Goal: Task Accomplishment & Management: Manage account settings

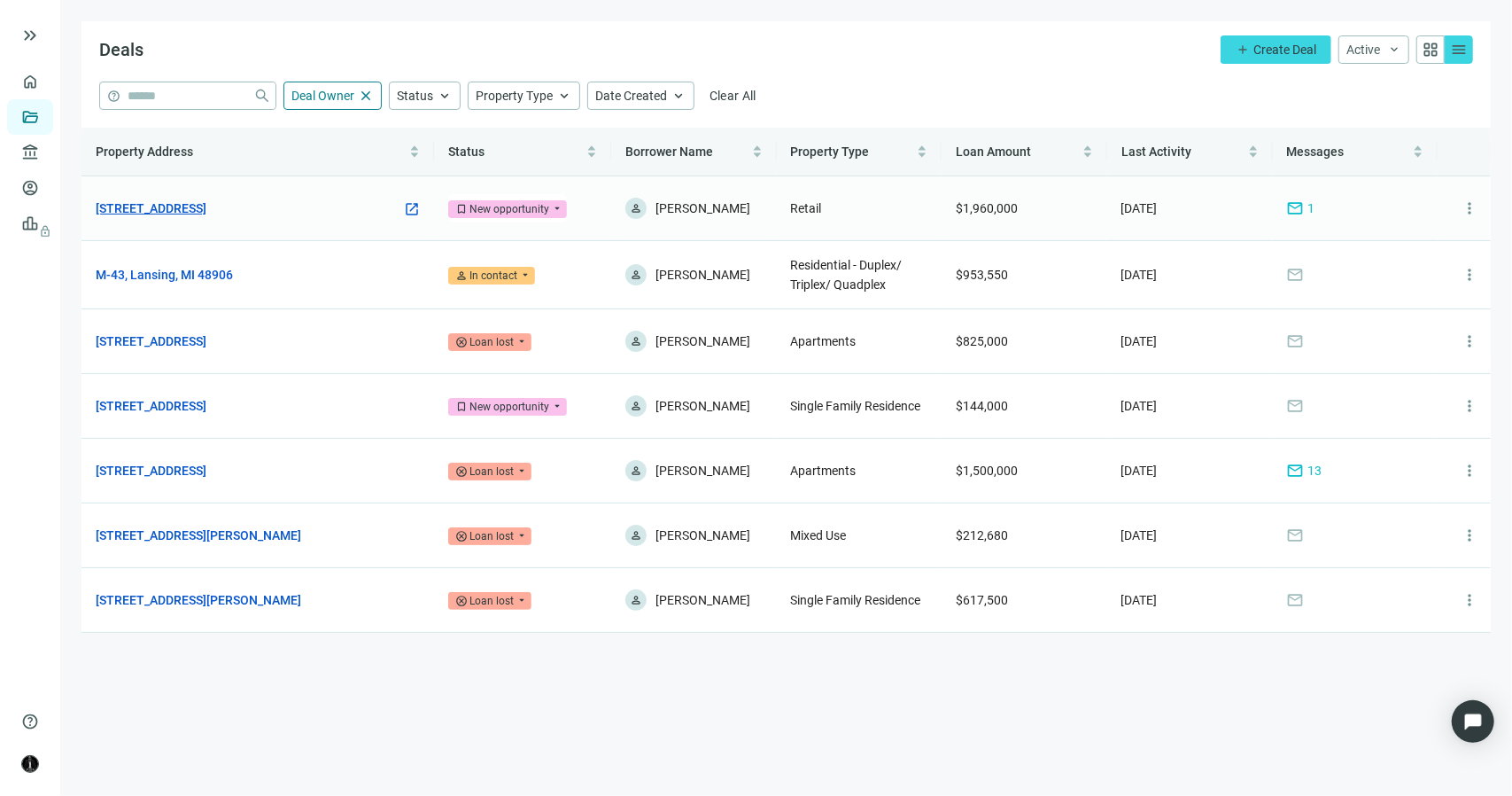
click at [200, 210] on link "[STREET_ADDRESS]" at bounding box center [150, 208] width 111 height 20
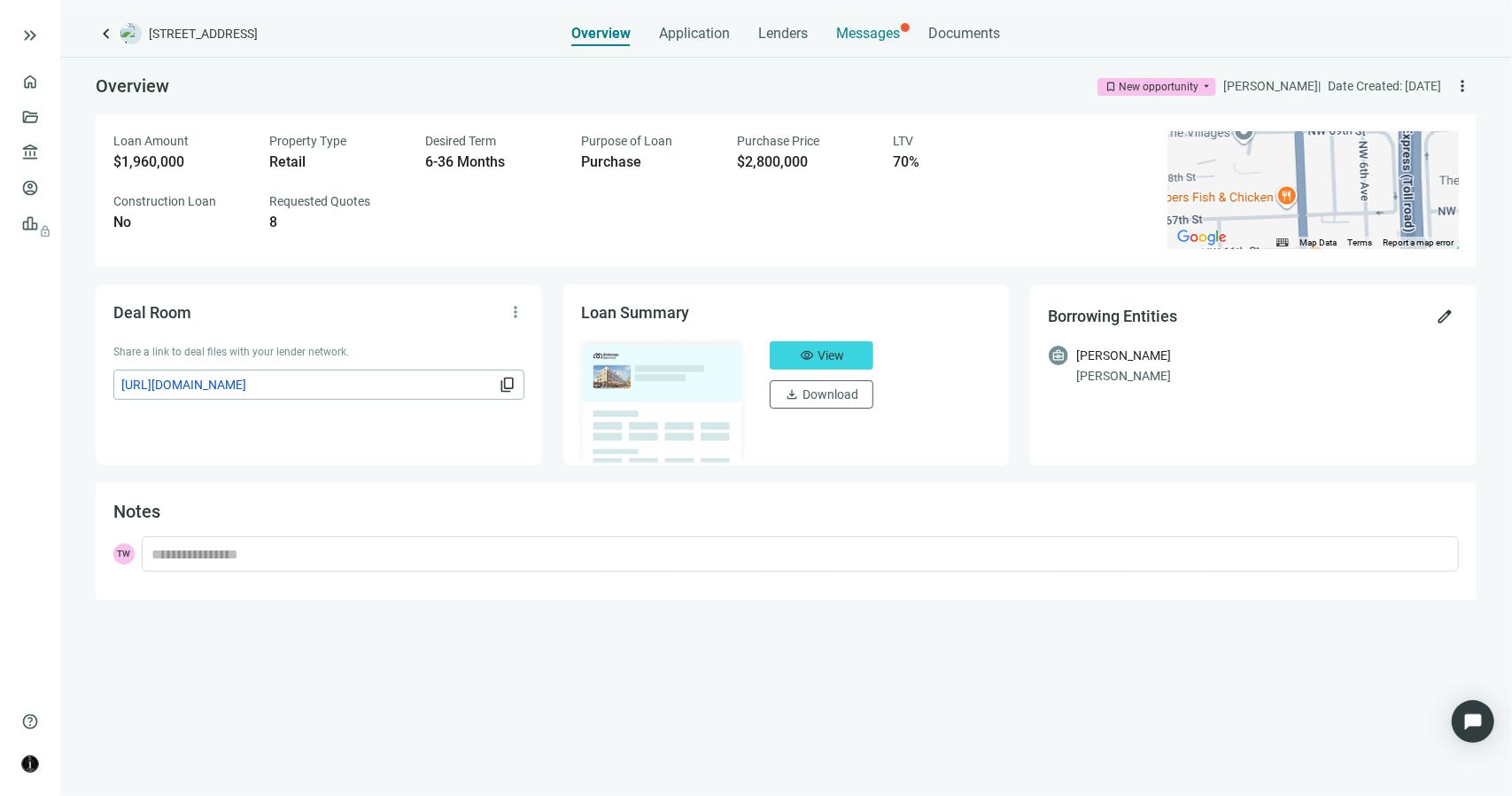
click at [862, 35] on span "Messages" at bounding box center [869, 33] width 64 height 17
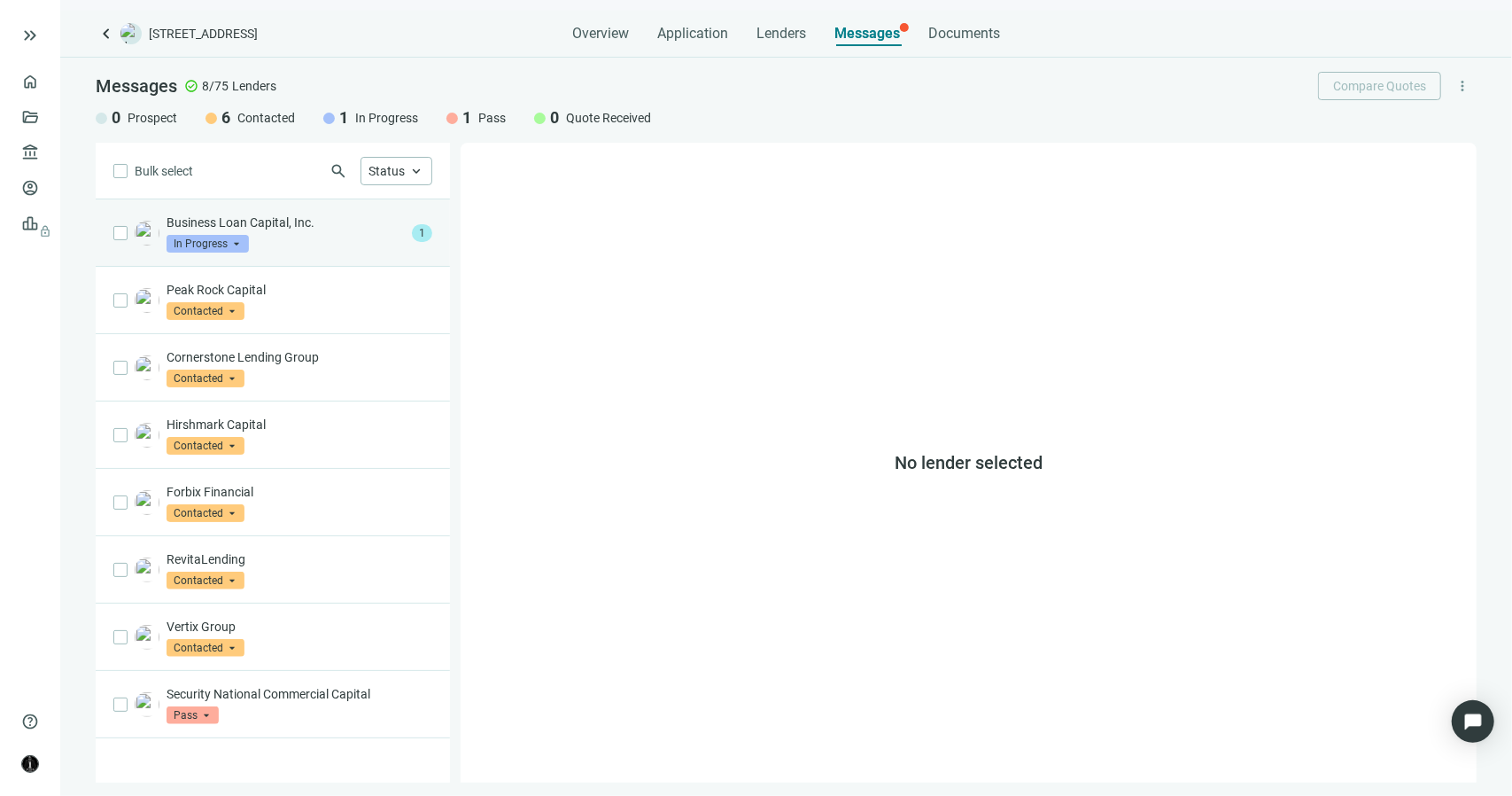
click at [369, 249] on div "Business Loan Capital, Inc. In Progress arrow_drop_down" at bounding box center [286, 233] width 238 height 39
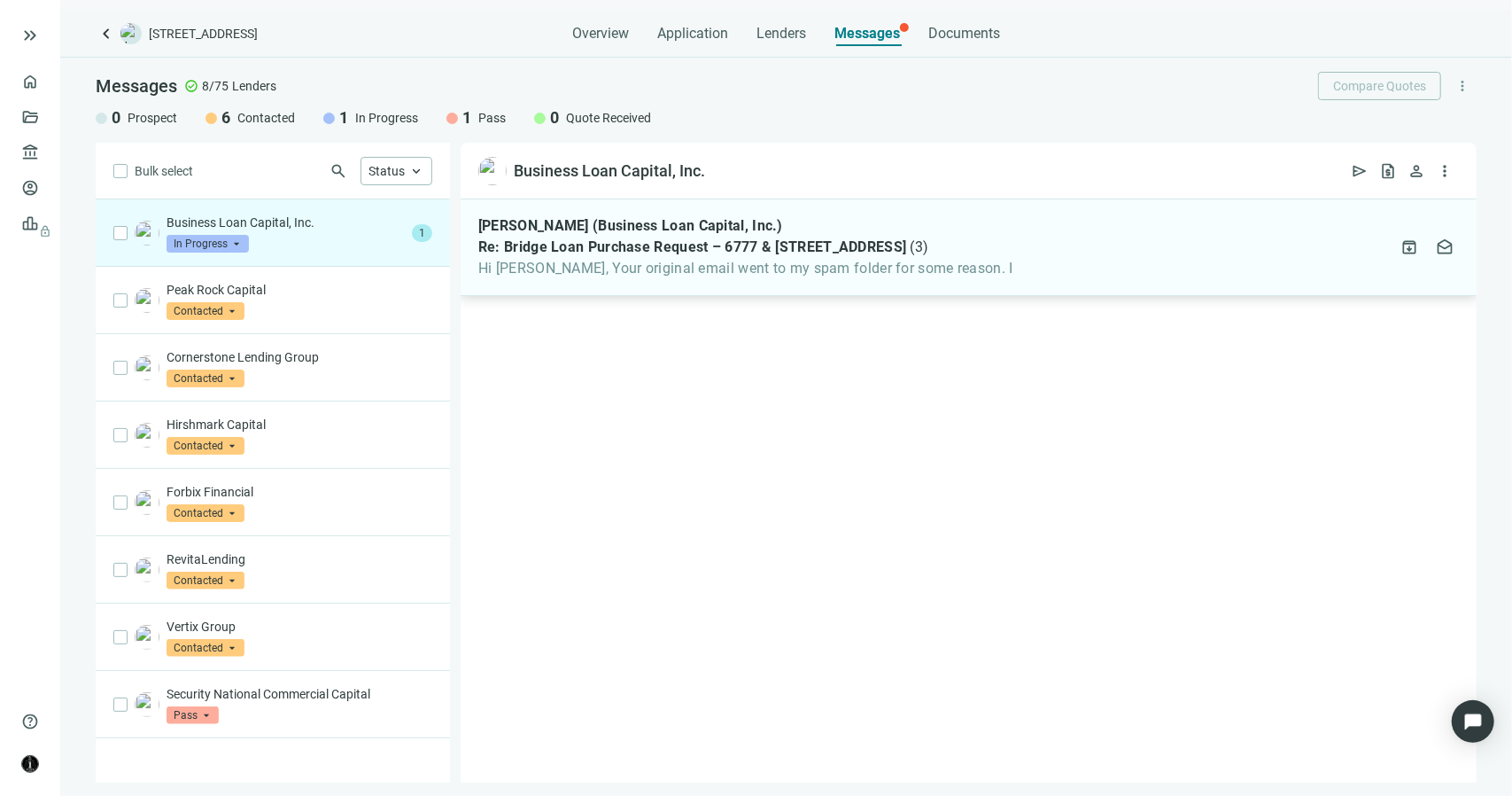
click at [598, 276] on span "Hi Terrance, Your original email went to my spam folder for some reason. I" at bounding box center [746, 269] width 535 height 18
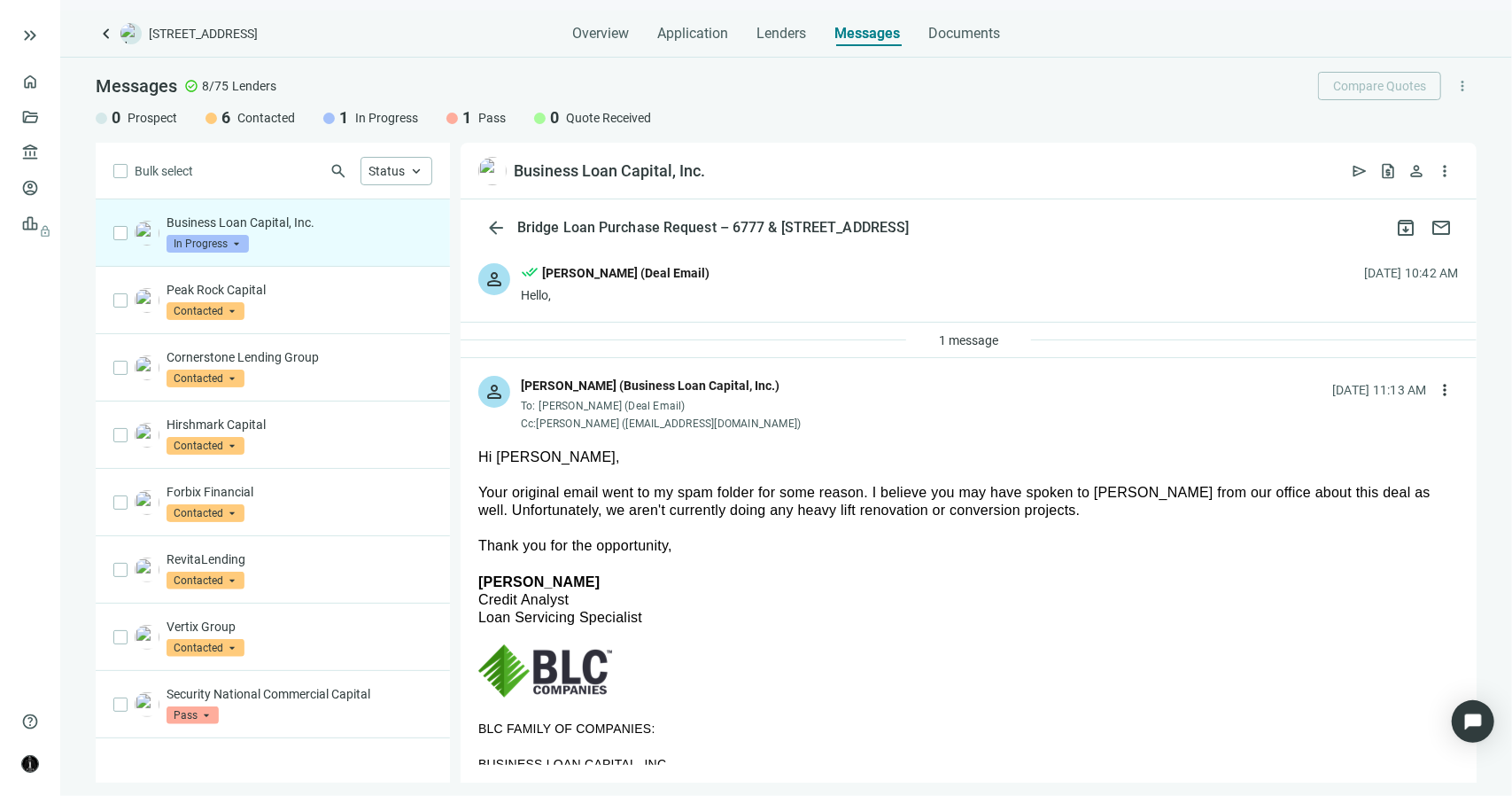
click at [638, 285] on div "done_all Terrance Wyatt (Deal Email)" at bounding box center [615, 275] width 188 height 23
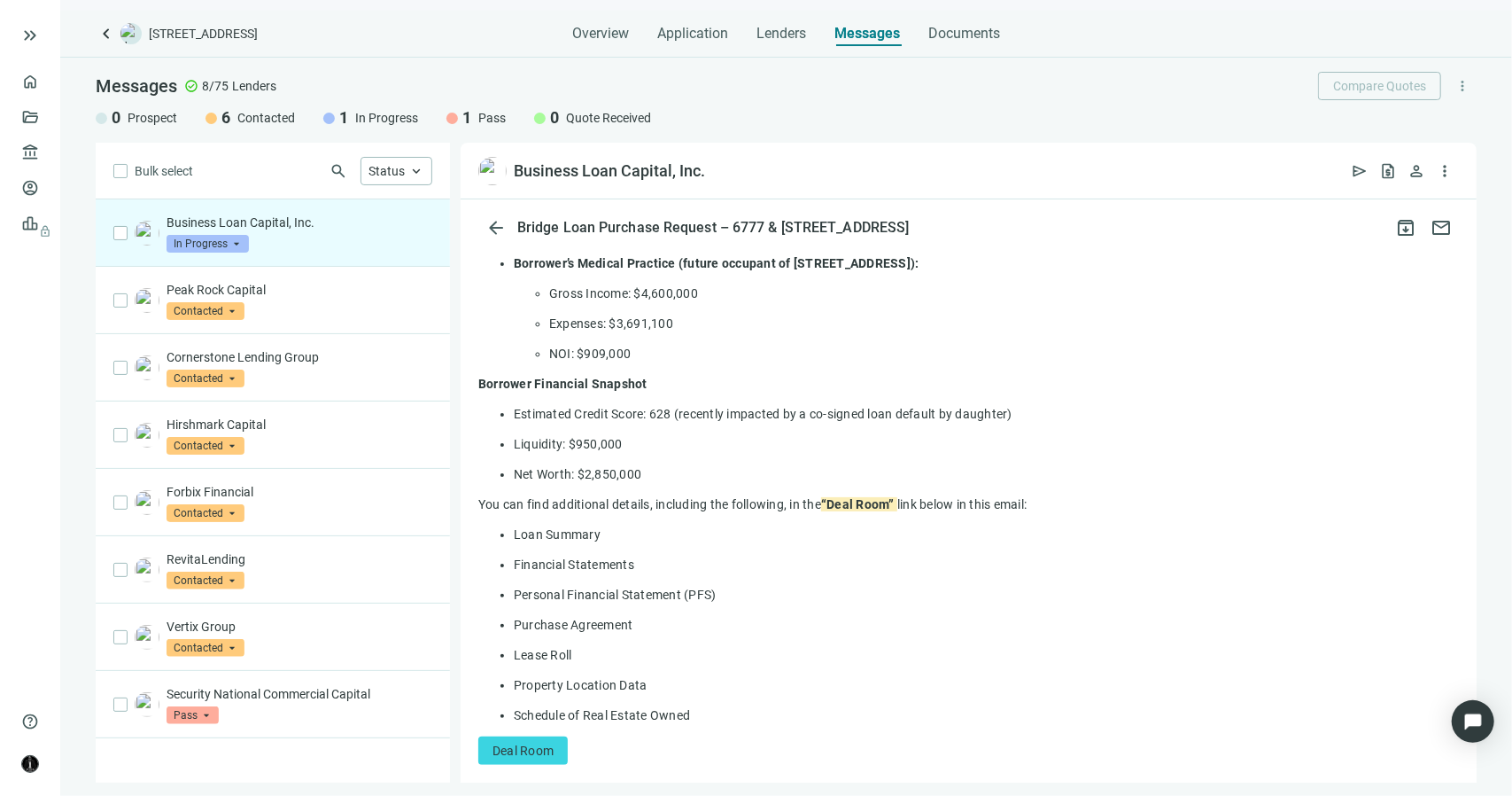
scroll to position [974, 0]
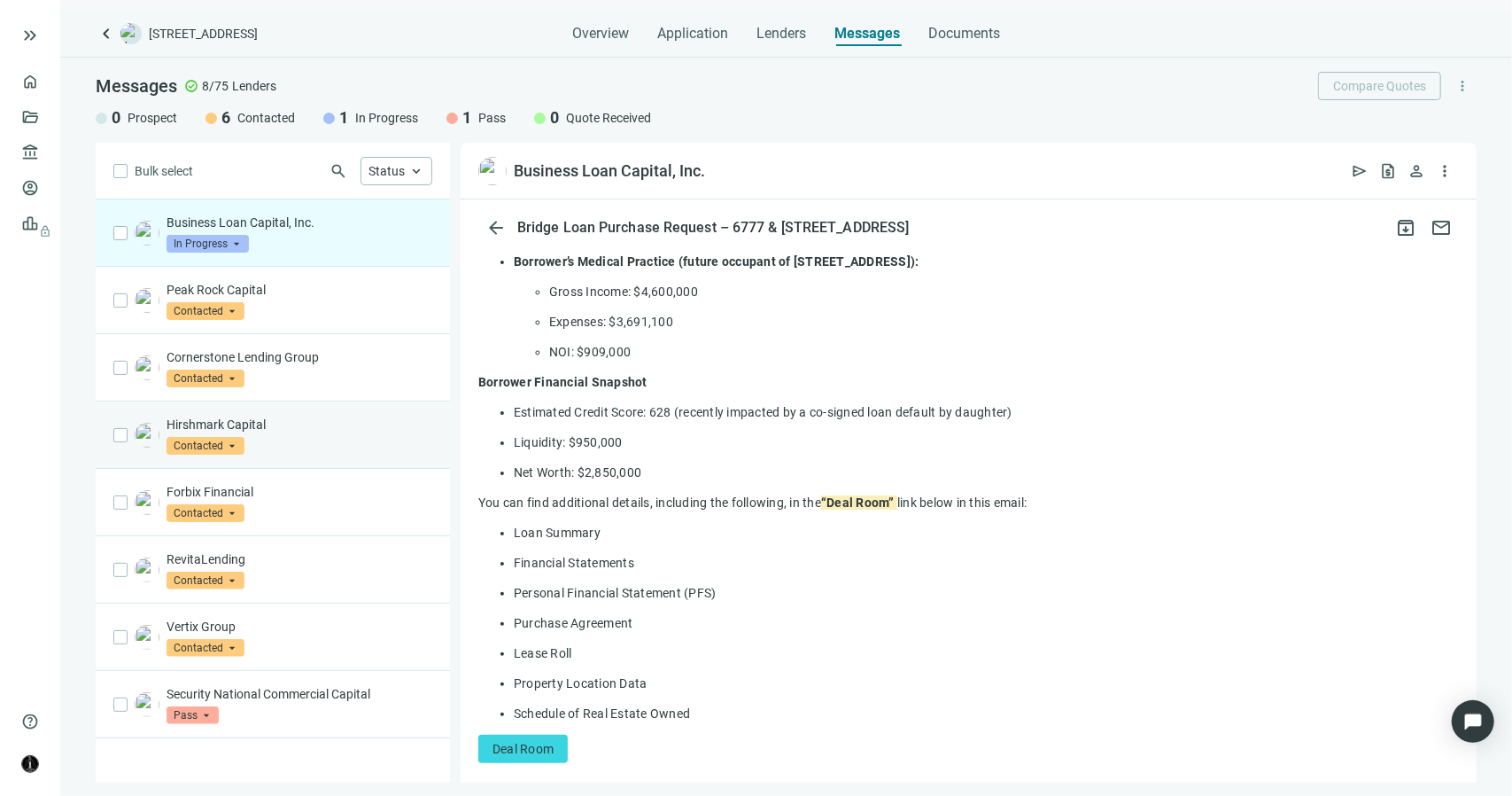
click at [358, 416] on p "Hirshmark Capital" at bounding box center [299, 425] width 266 height 18
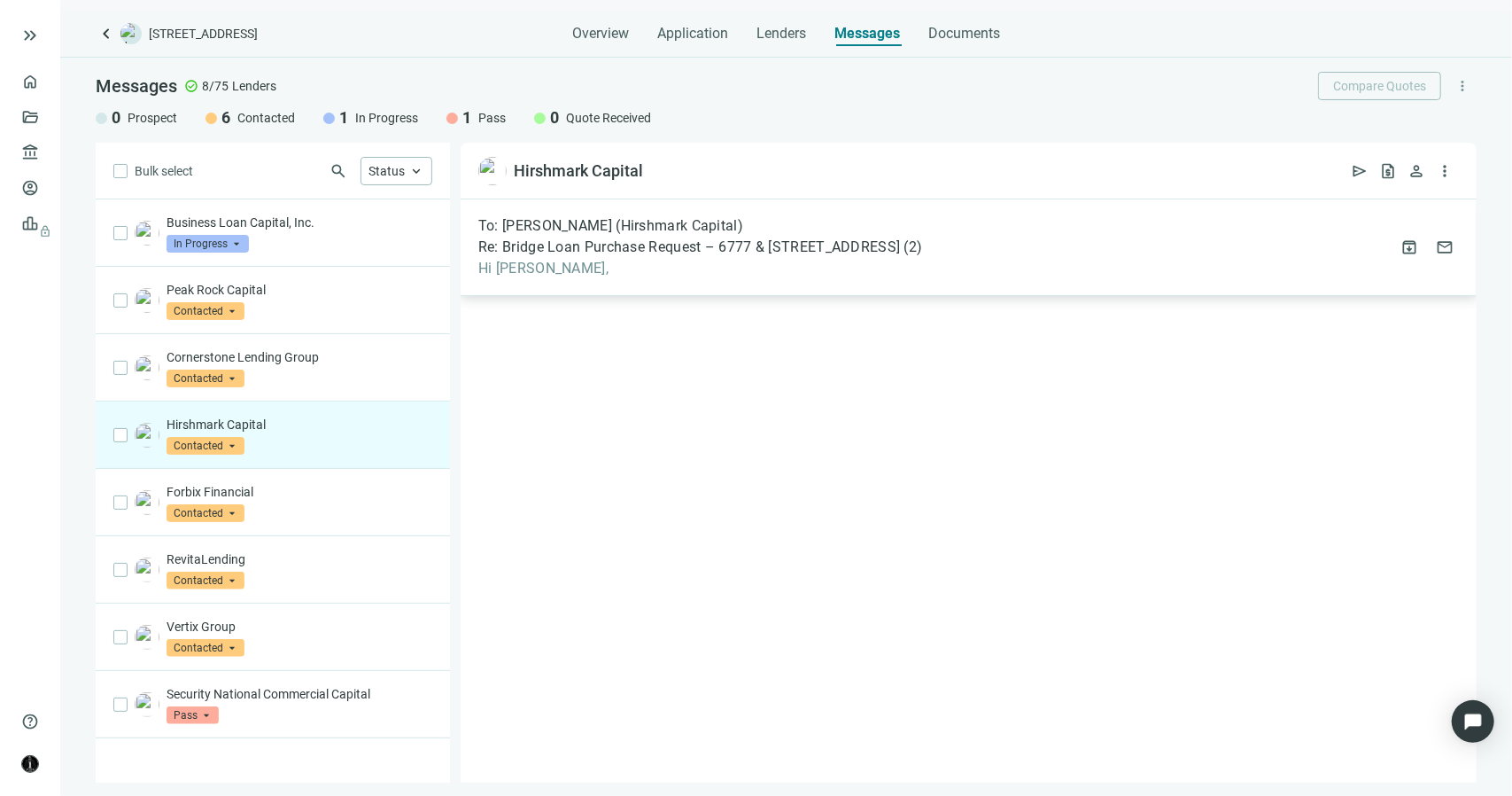
click at [534, 265] on span "Hi Jonathan," at bounding box center [700, 269] width 443 height 18
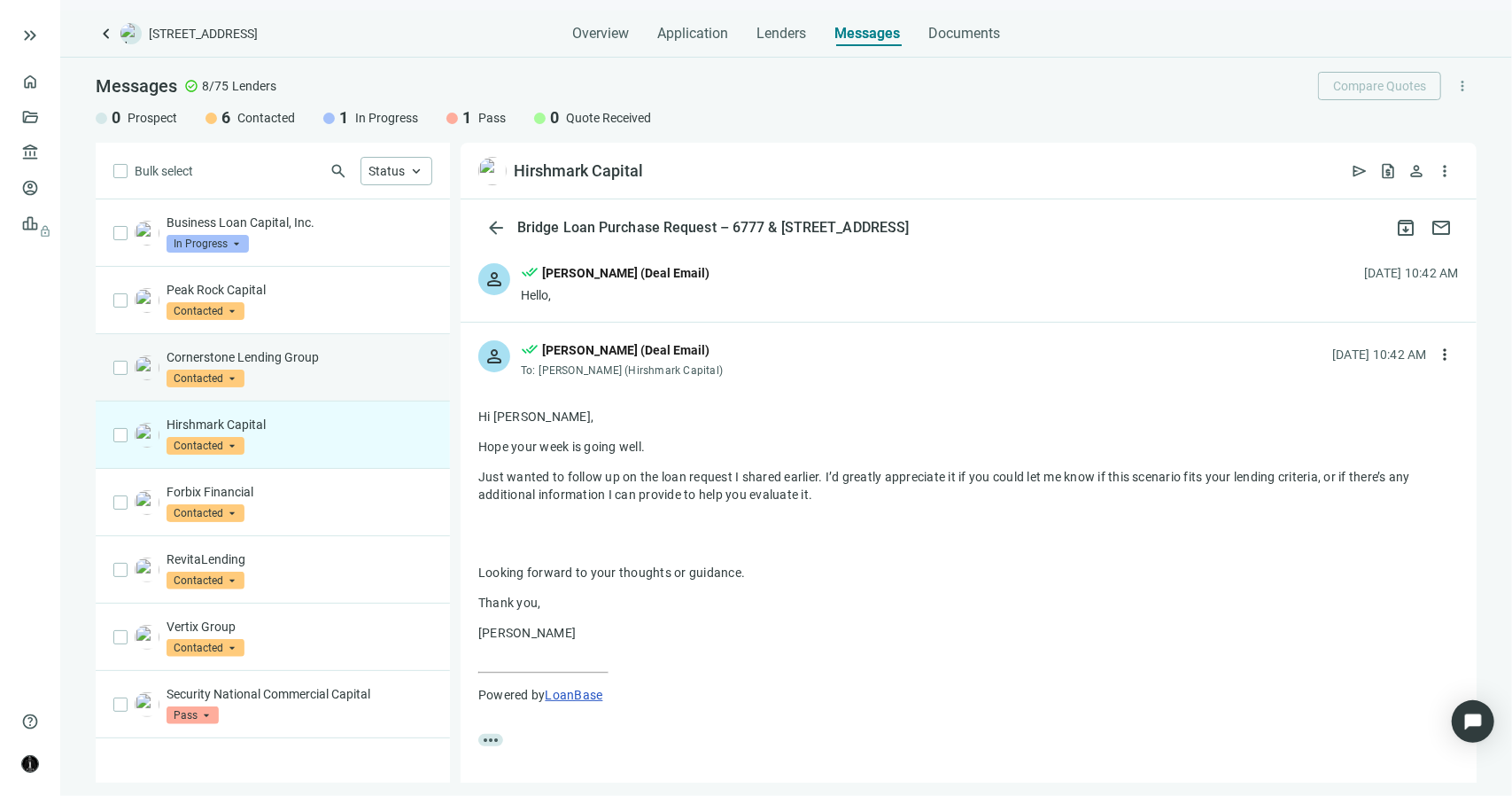
click at [343, 349] on p "Cornerstone Lending Group" at bounding box center [299, 357] width 266 height 18
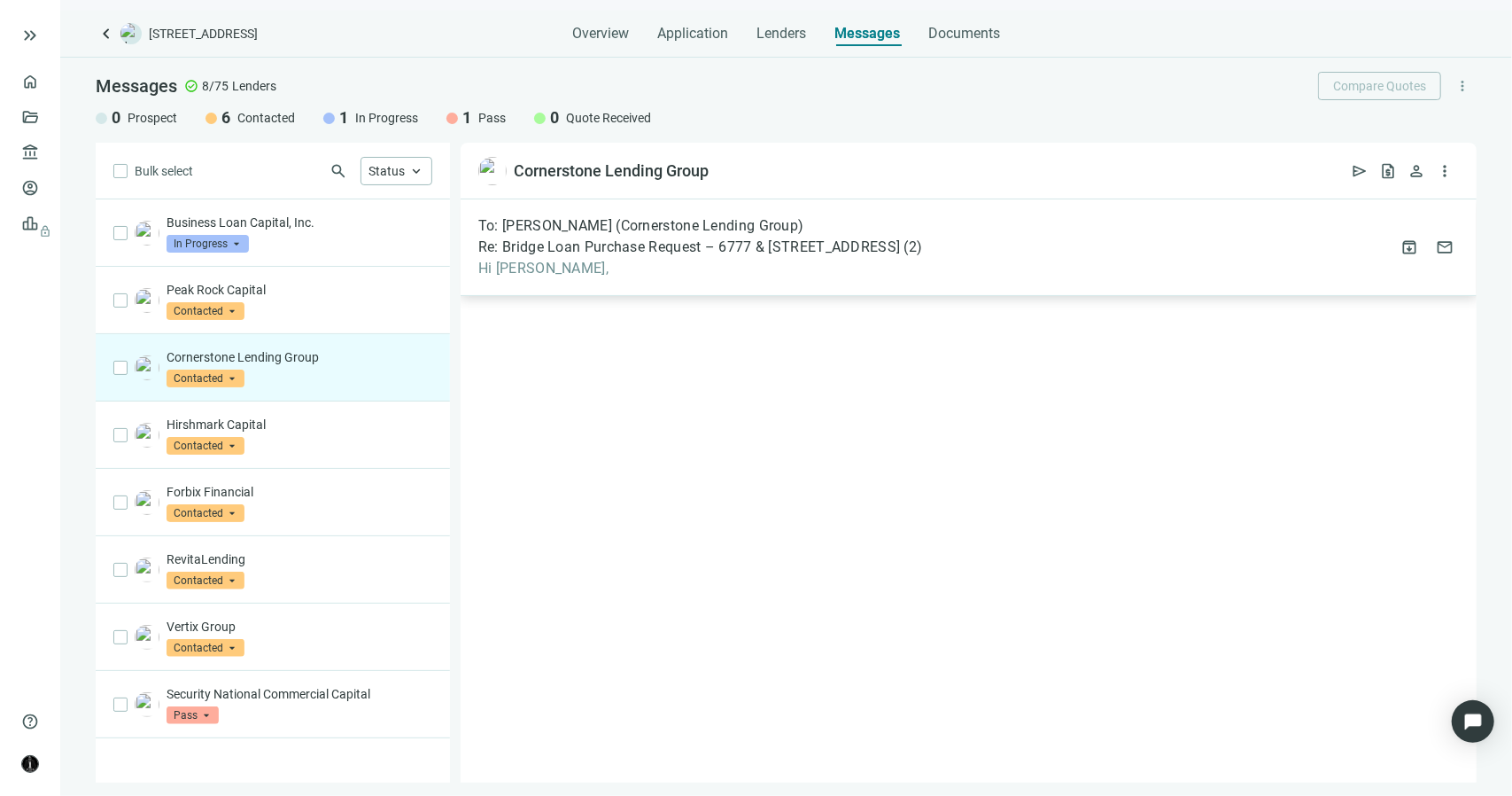
click at [567, 255] on span "Re: Bridge Loan Purchase Request – 6777 & 6807 NW 7 Ave, Miami, FL" at bounding box center [689, 247] width 422 height 18
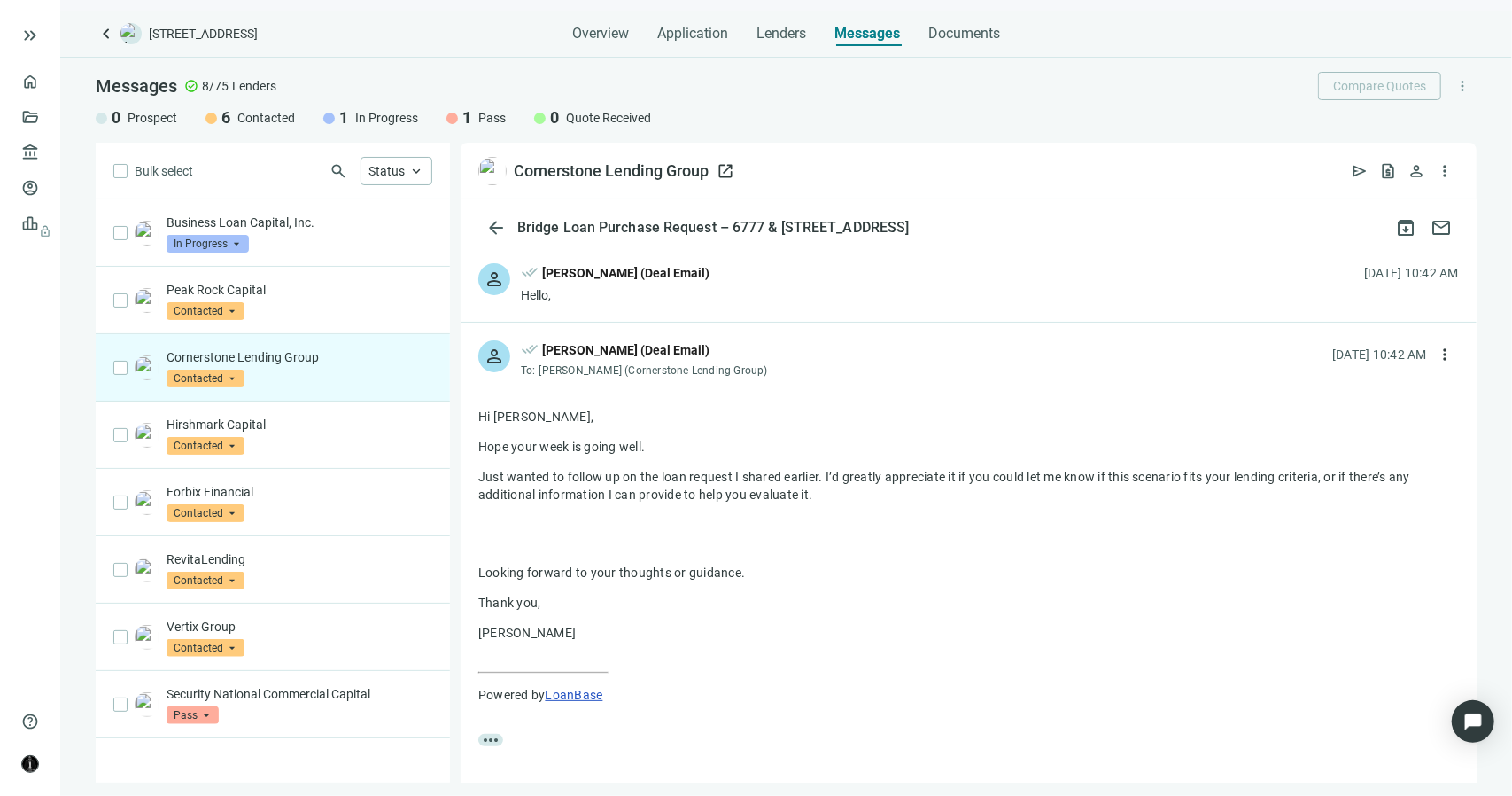
click at [726, 171] on span "open_in_new" at bounding box center [725, 171] width 18 height 18
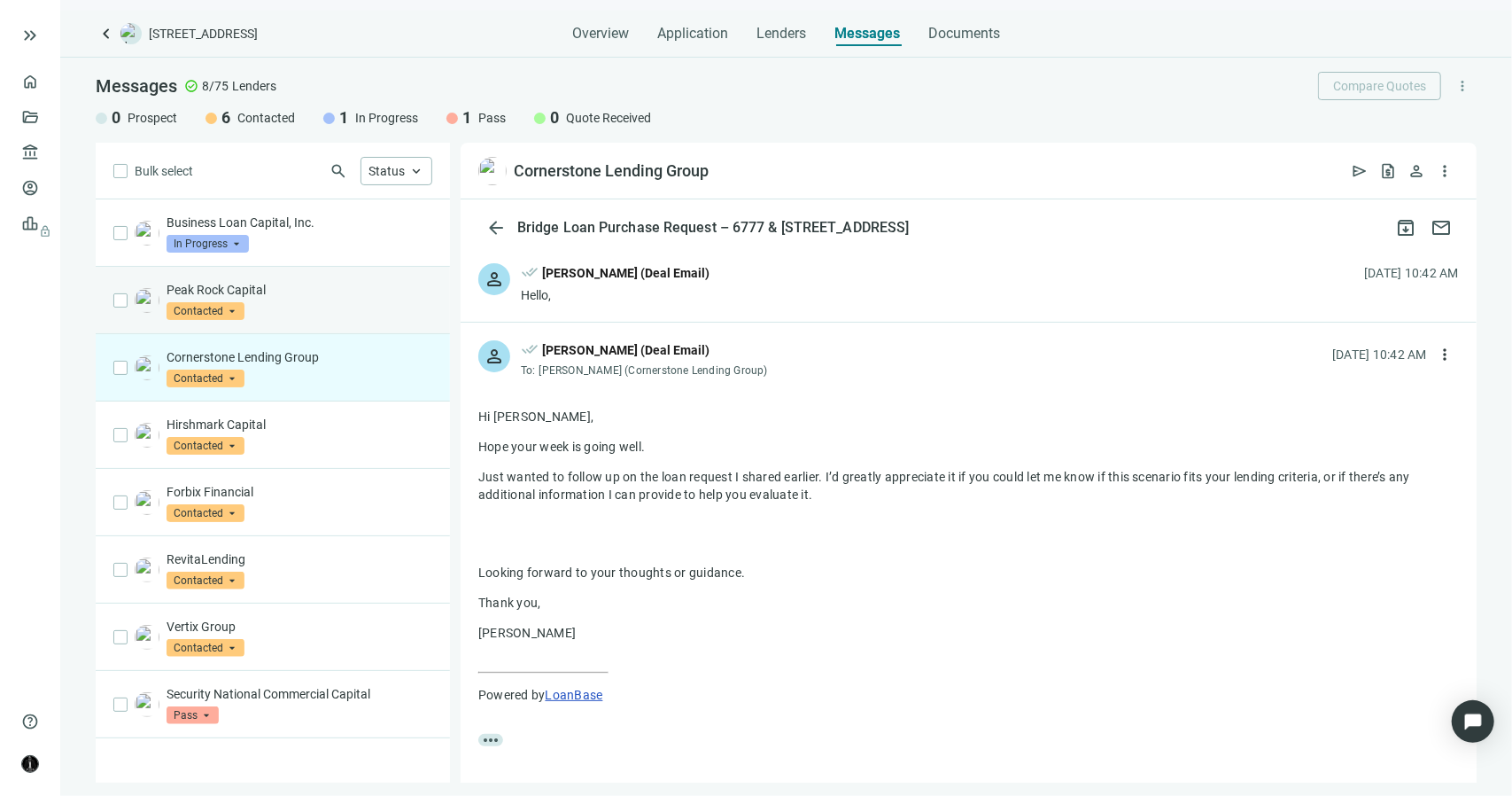
click at [338, 291] on p "Peak Rock Capital" at bounding box center [299, 290] width 266 height 18
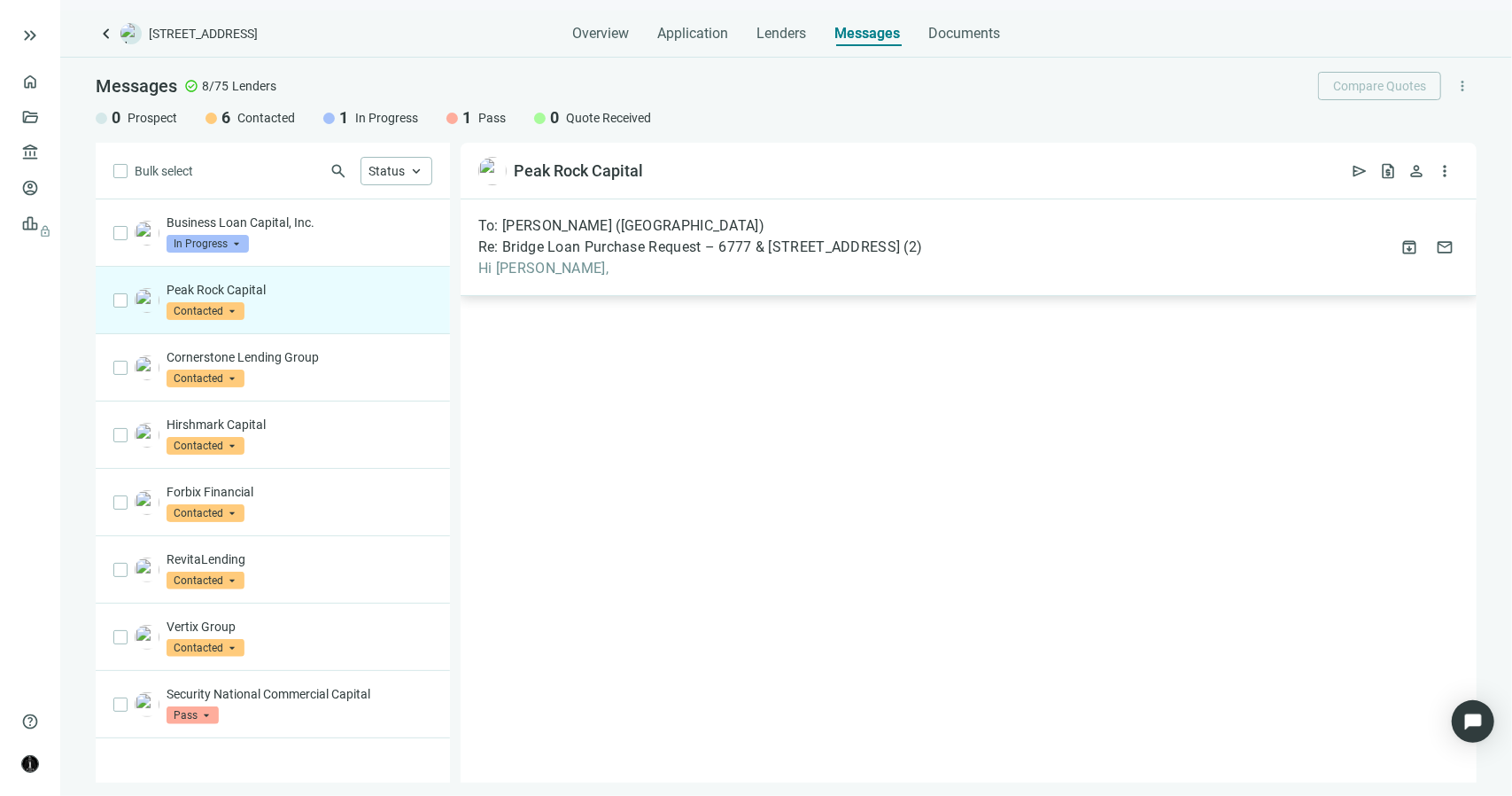
click at [655, 250] on span "Re: Bridge Loan Purchase Request – 6777 & 6807 NW 7 Ave, Miami, FL" at bounding box center [689, 247] width 422 height 18
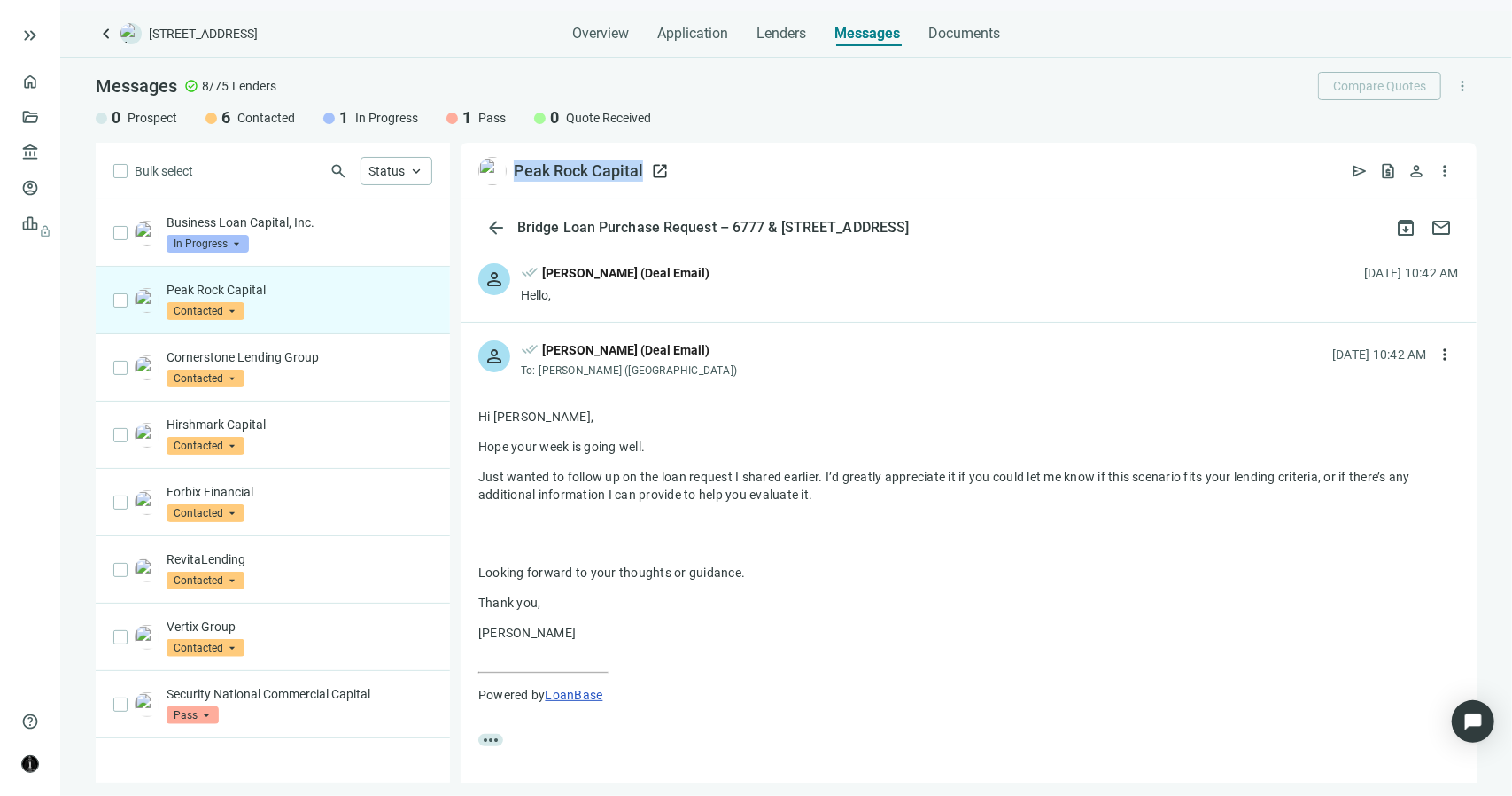
drag, startPoint x: 657, startPoint y: 167, endPoint x: 514, endPoint y: 165, distance: 143.0
click at [514, 165] on div "Peak Rock Capital open_in_new send request_quote person more_vert" at bounding box center [968, 170] width 1016 height 57
click at [654, 171] on span "open_in_new" at bounding box center [660, 171] width 18 height 18
click at [664, 277] on div "Terrance Wyatt (Deal Email)" at bounding box center [626, 273] width 168 height 20
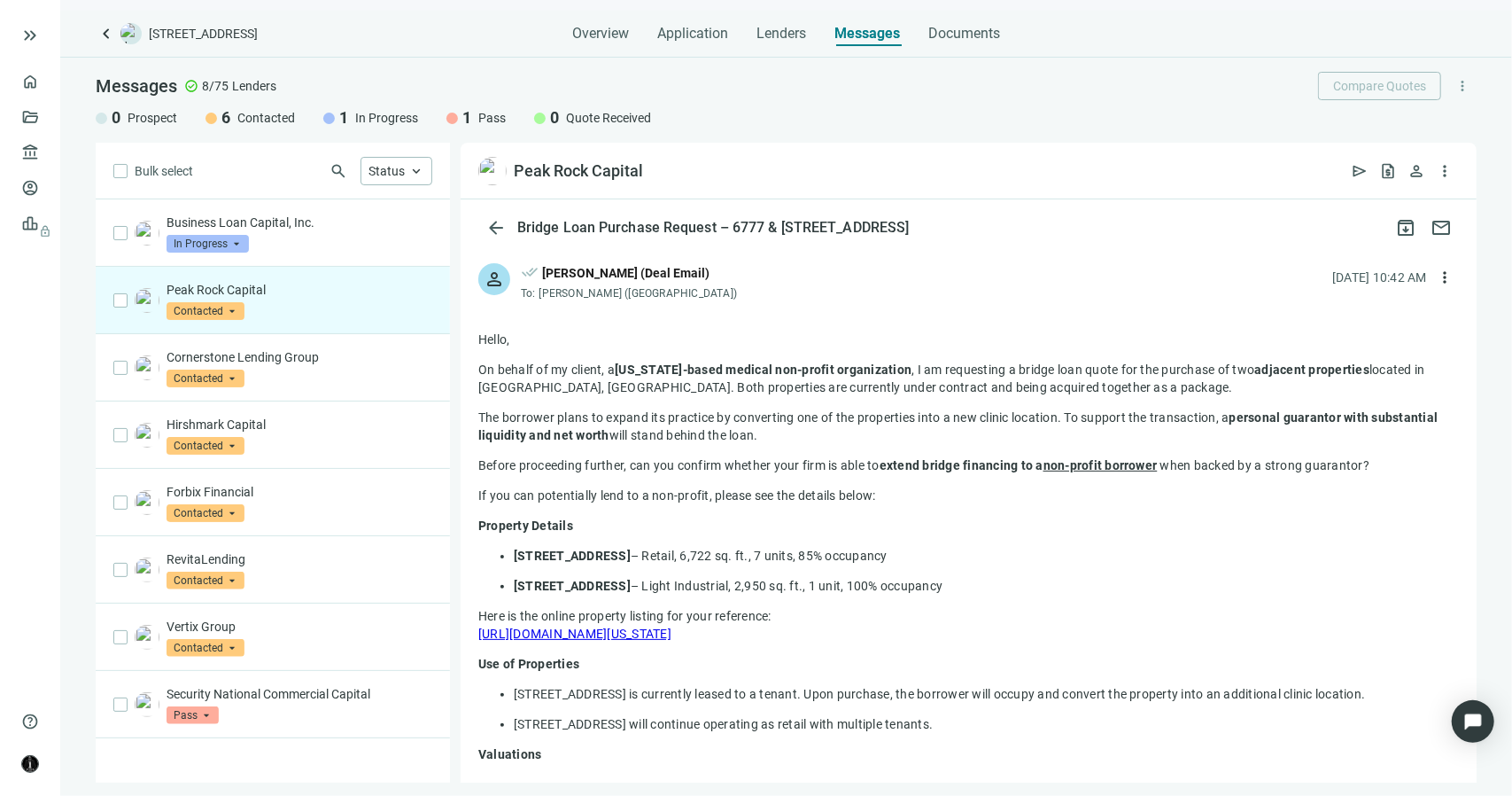
click at [671, 277] on div "Terrance Wyatt (Deal Email)" at bounding box center [626, 273] width 168 height 20
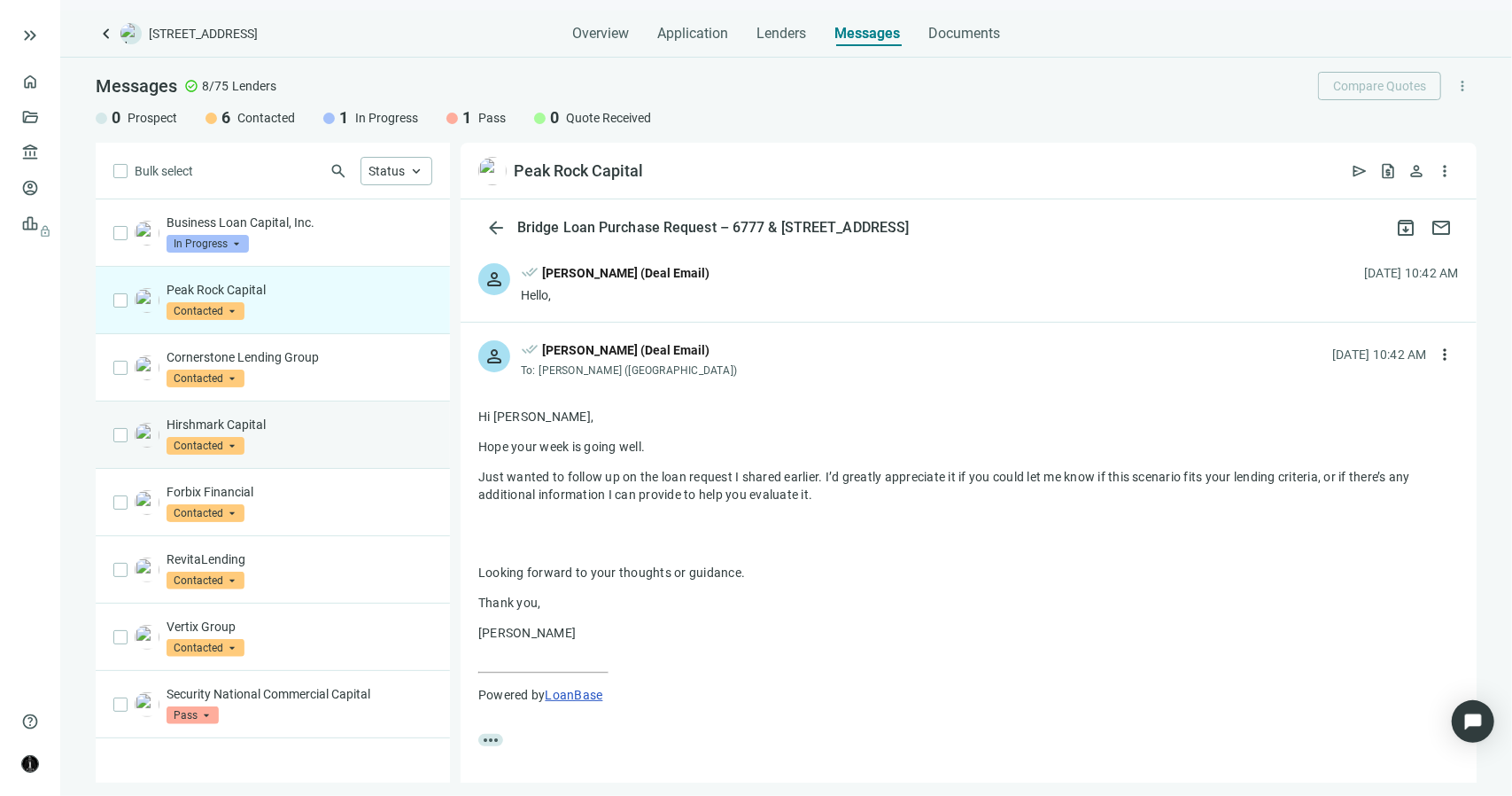
click at [352, 416] on p "Hirshmark Capital" at bounding box center [299, 425] width 266 height 18
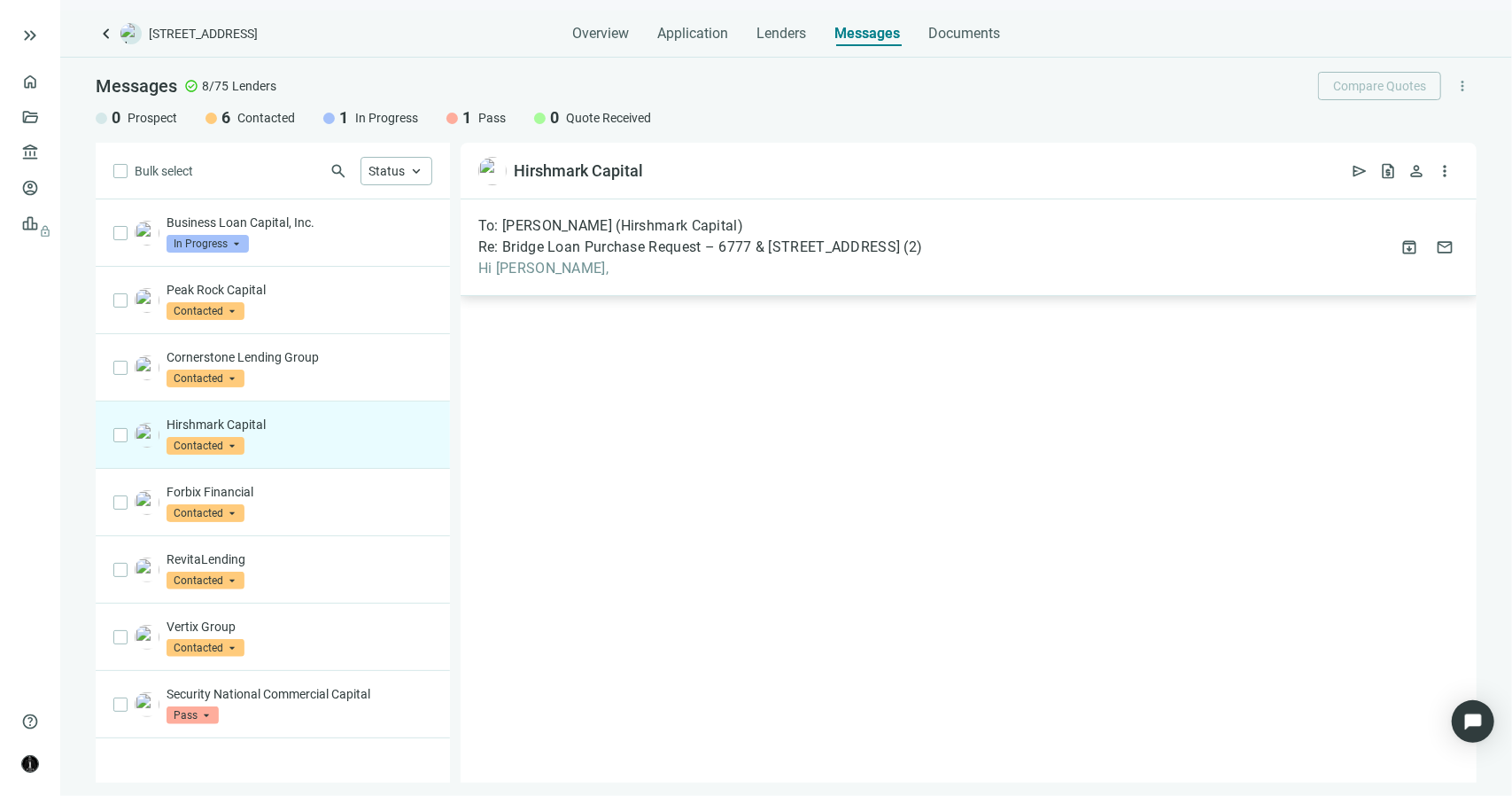
click at [591, 232] on span "To: Jonathan Haber (Hirshmark Capital)" at bounding box center [611, 226] width 265 height 18
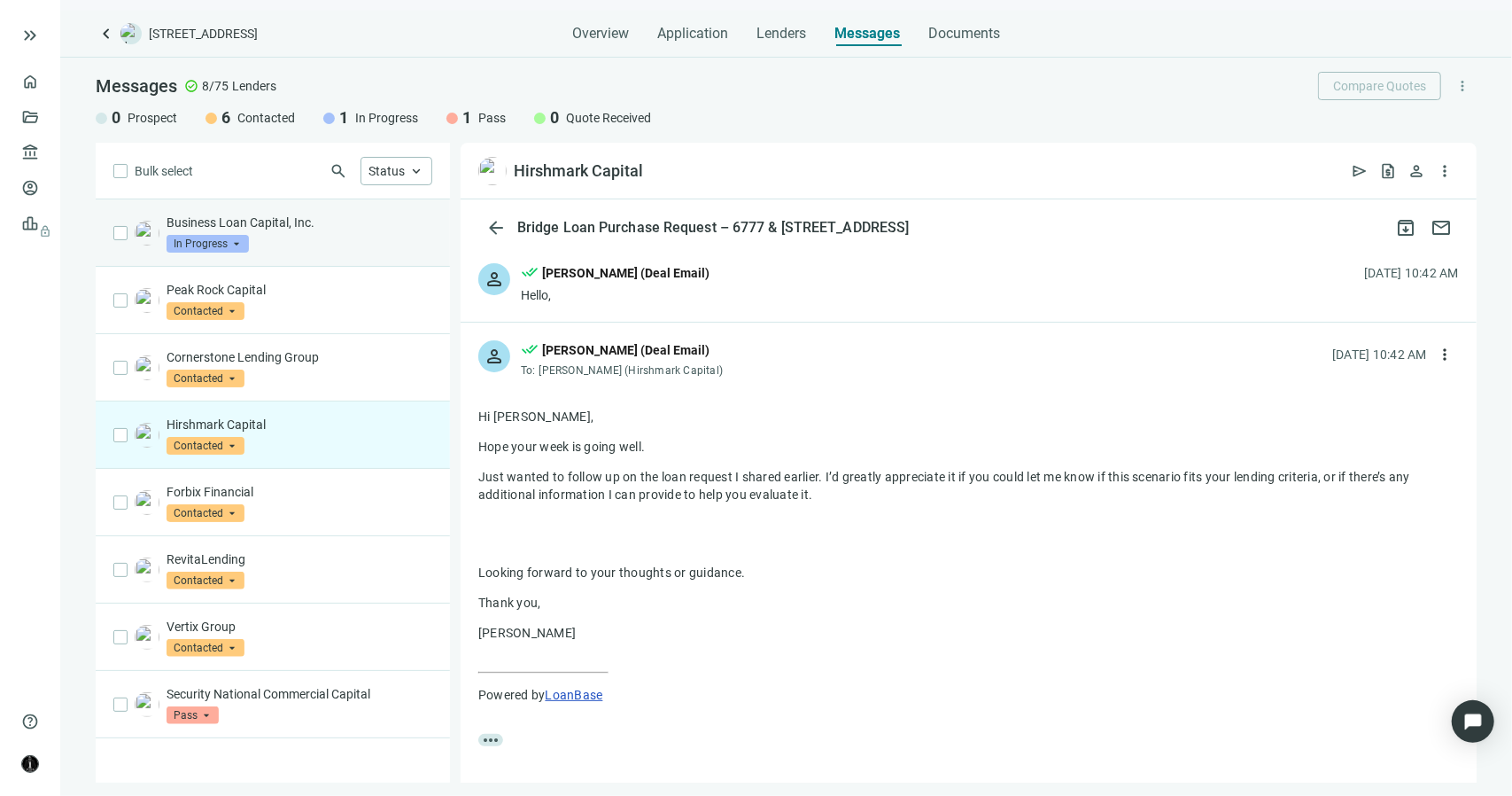
click at [296, 242] on div "Business Loan Capital, Inc. In Progress arrow_drop_down" at bounding box center [299, 233] width 266 height 39
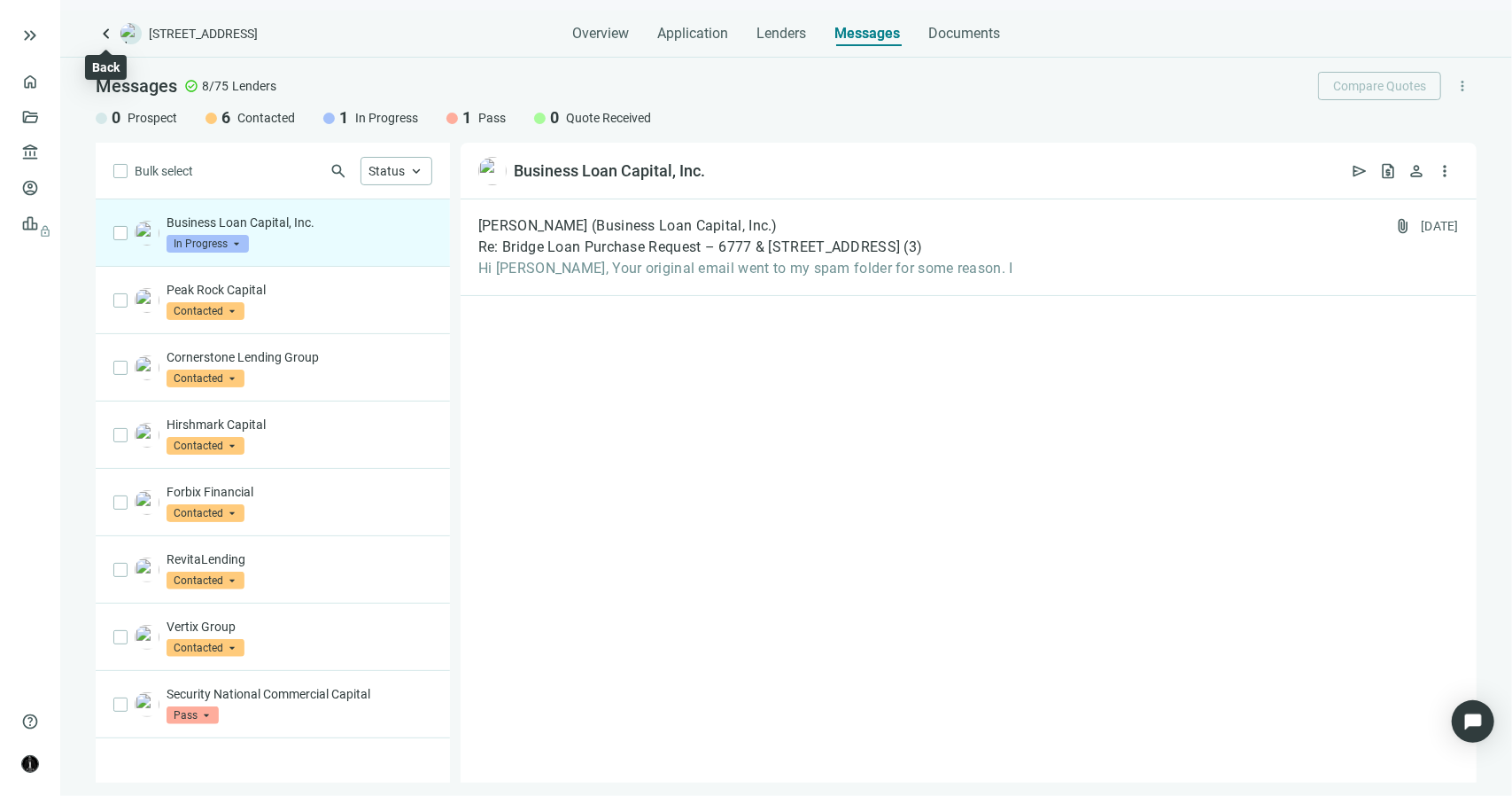
click at [107, 34] on span "keyboard_arrow_left" at bounding box center [106, 34] width 22 height 22
click at [226, 242] on span "In Progress" at bounding box center [207, 243] width 82 height 18
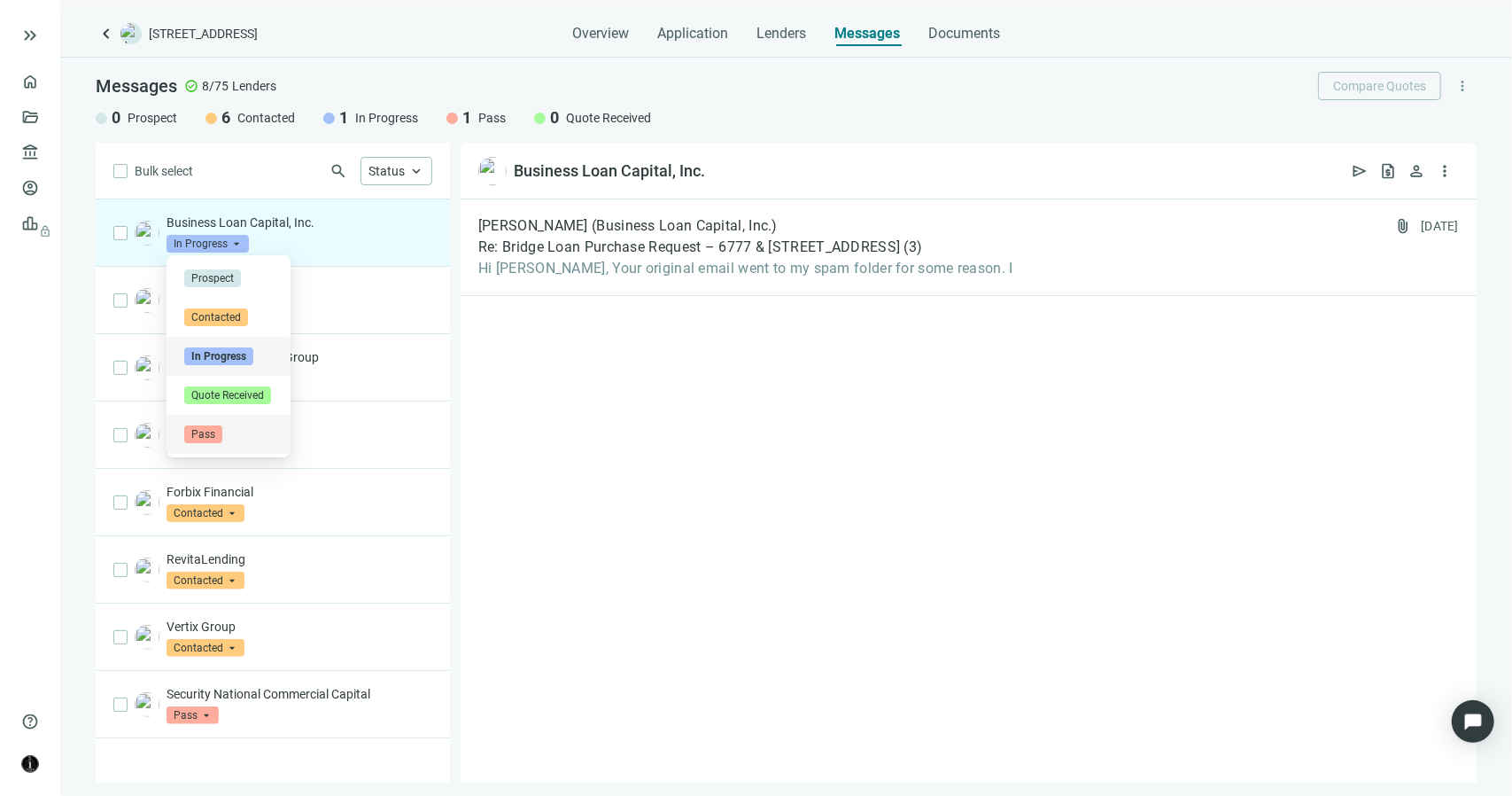
click at [201, 425] on div "Pass" at bounding box center [229, 434] width 124 height 39
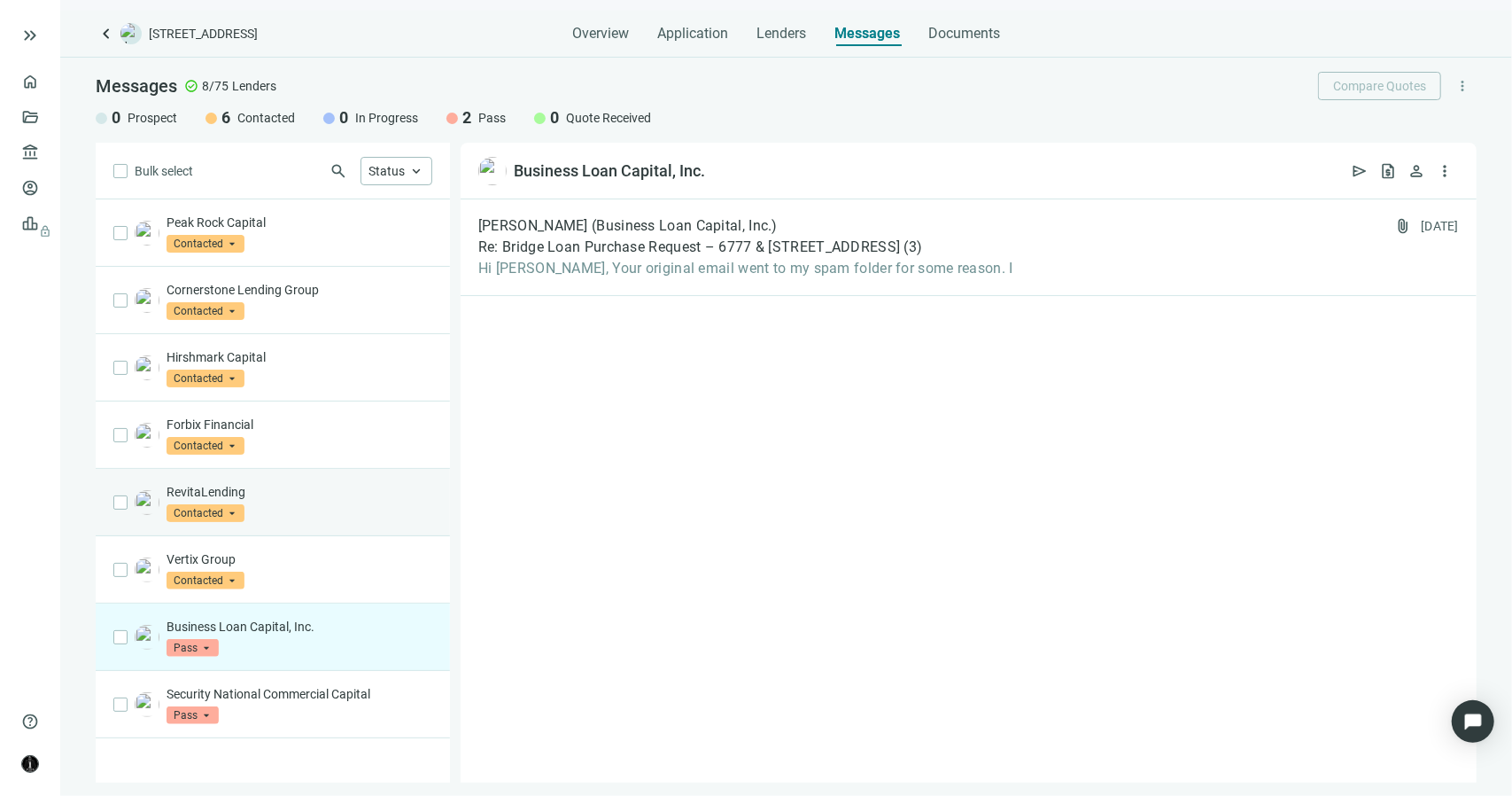
click at [238, 504] on span "Contacted" at bounding box center [205, 513] width 78 height 18
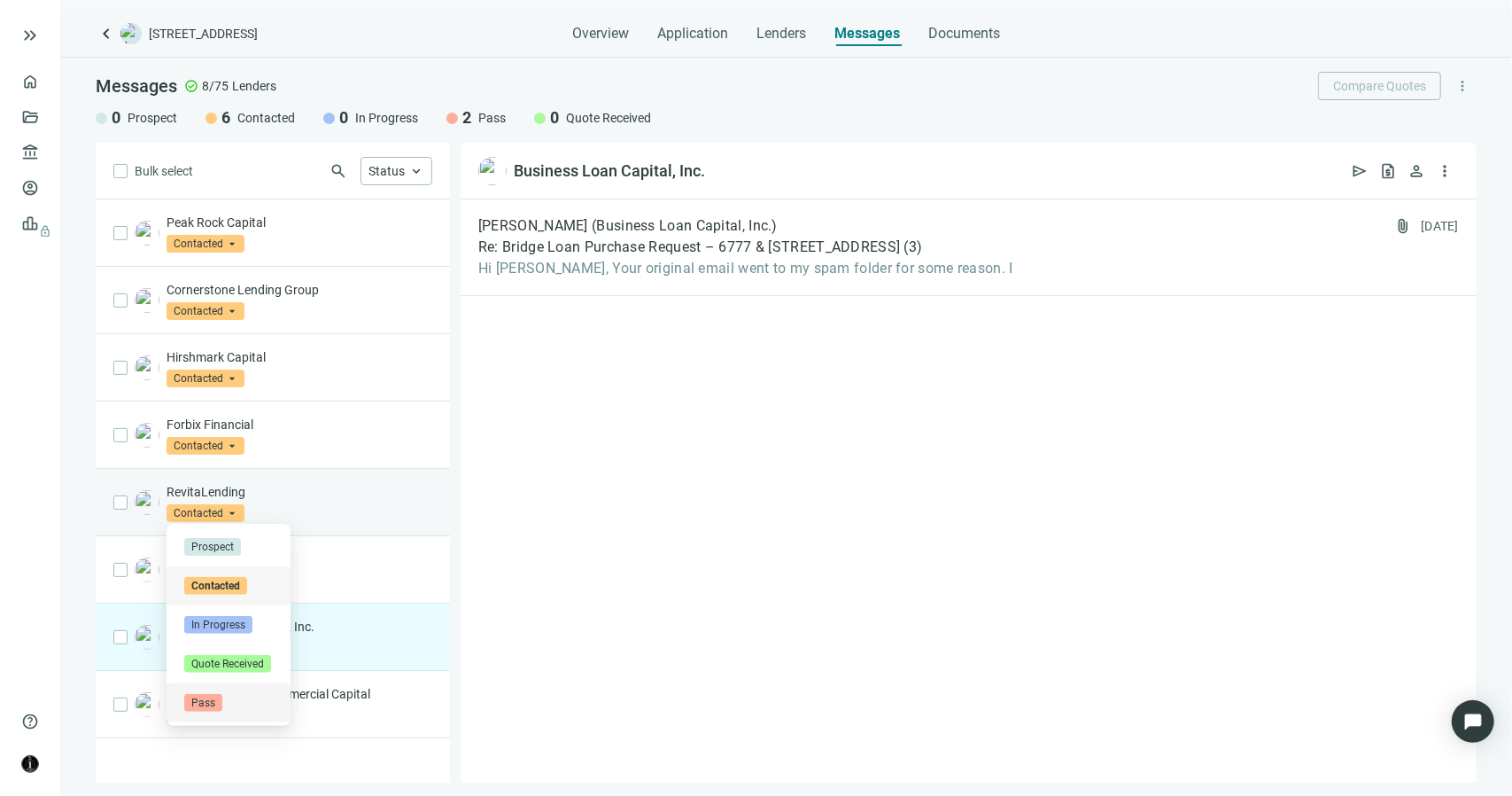
click at [213, 700] on span "Pass" at bounding box center [203, 703] width 38 height 18
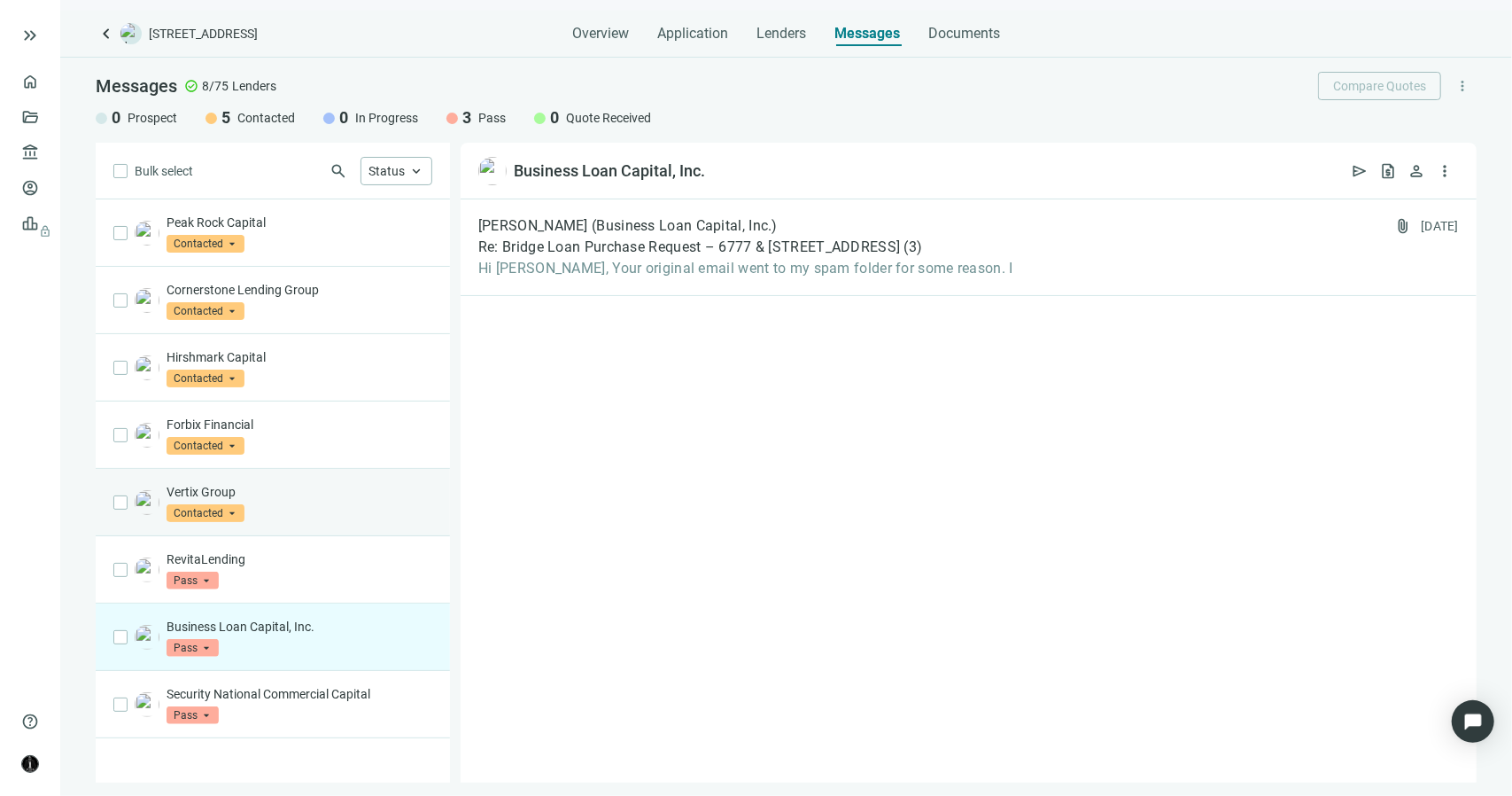
click at [291, 484] on p "Vertix Group" at bounding box center [299, 492] width 266 height 18
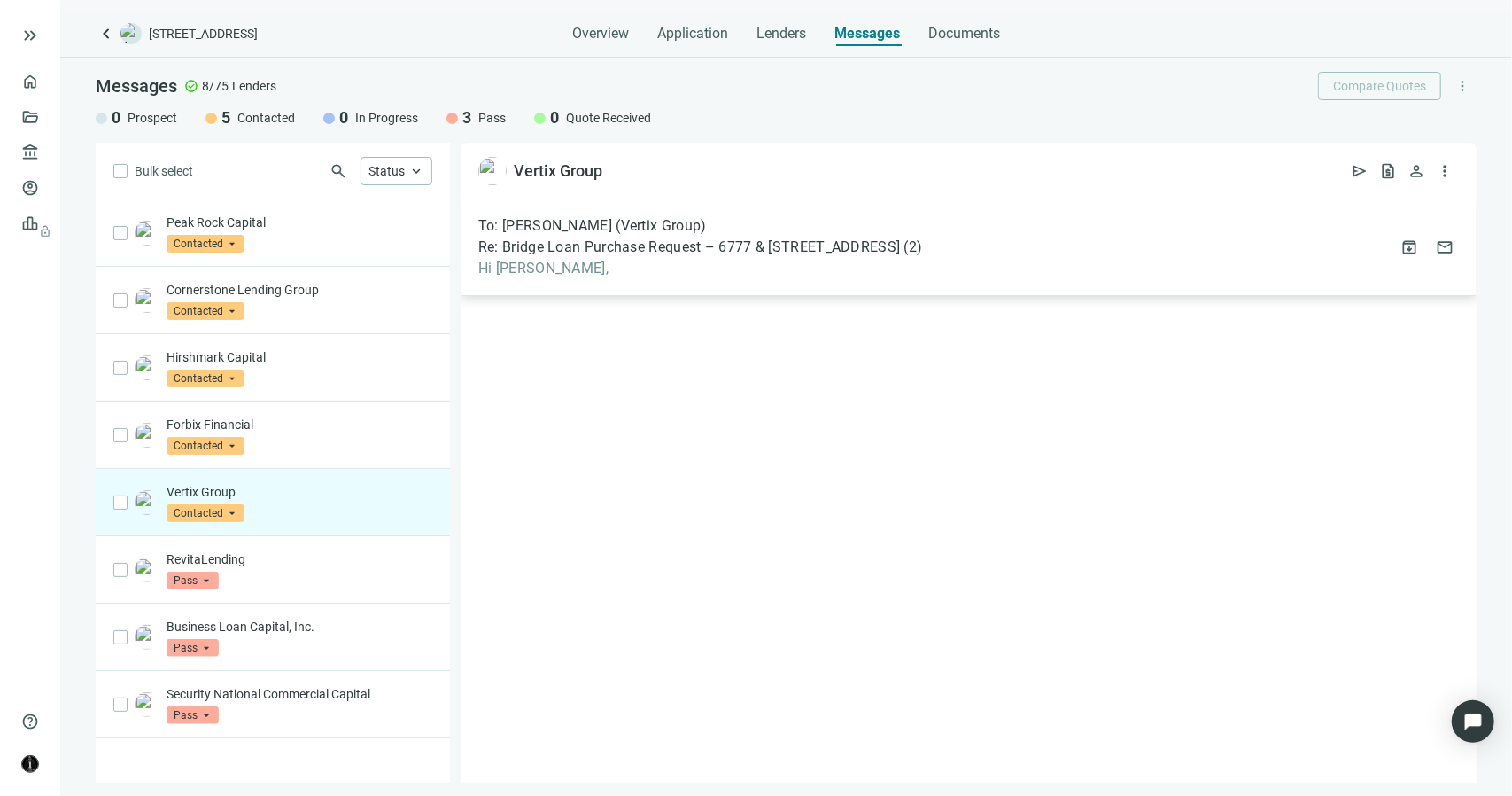
click at [534, 261] on span "Hi Frank," at bounding box center [700, 269] width 443 height 18
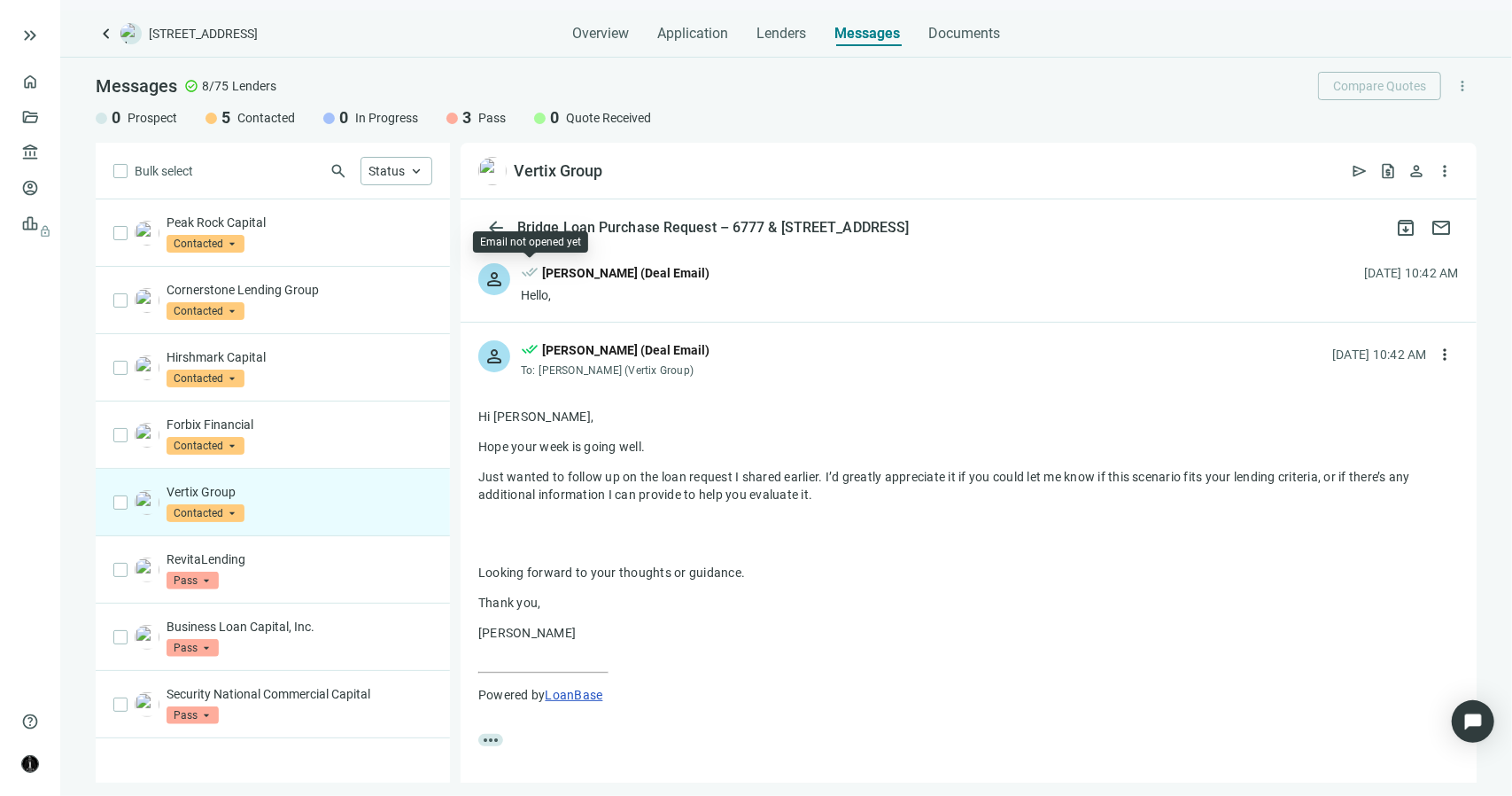
click at [536, 269] on span "done_all" at bounding box center [530, 275] width 18 height 23
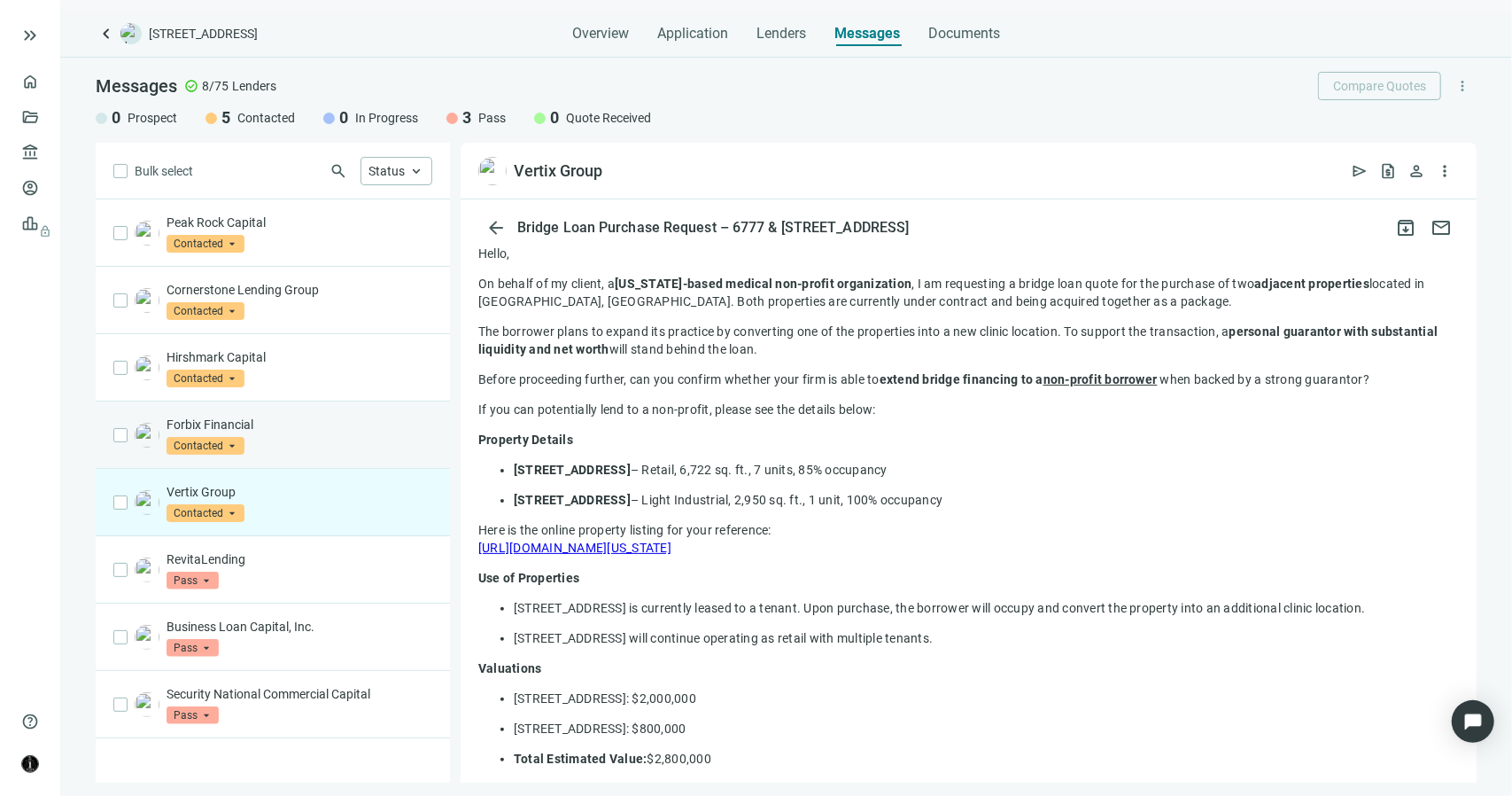
scroll to position [88, 0]
click at [314, 421] on p "Forbix Financial" at bounding box center [299, 425] width 266 height 18
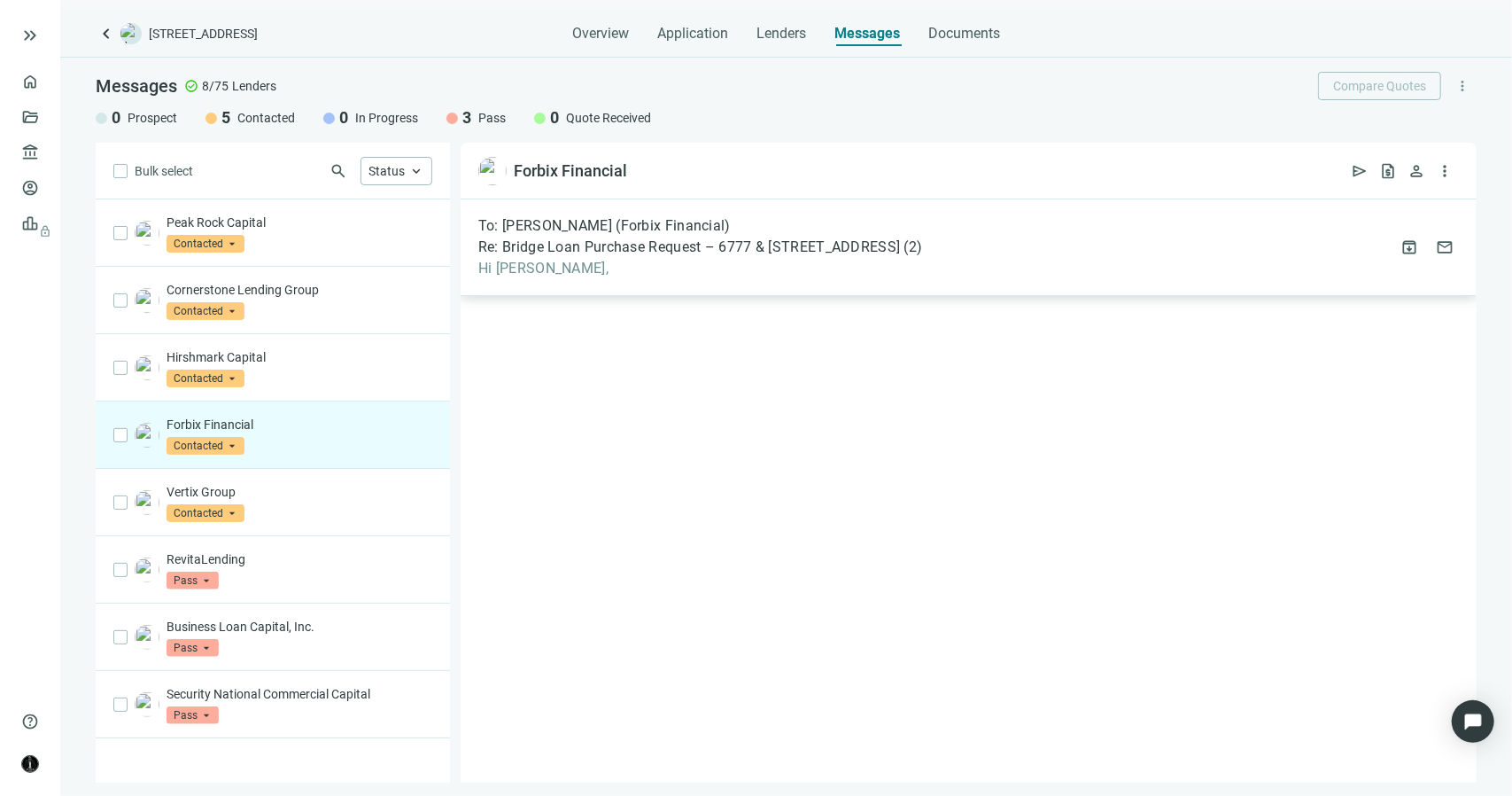
click at [523, 260] on span "Hi Valerie," at bounding box center [700, 269] width 443 height 18
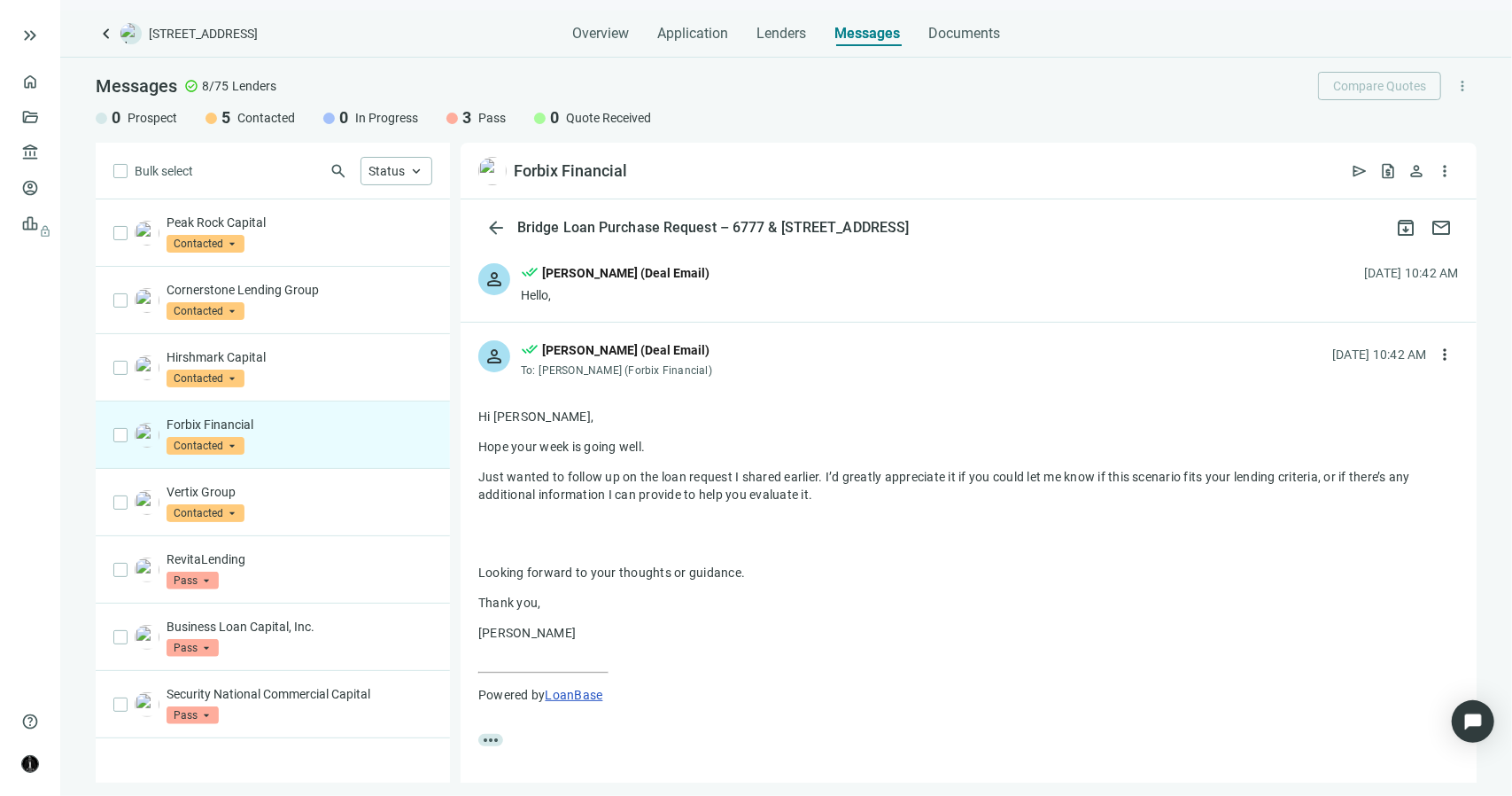
click at [620, 279] on div "Terrance Wyatt (Deal Email)" at bounding box center [626, 273] width 168 height 20
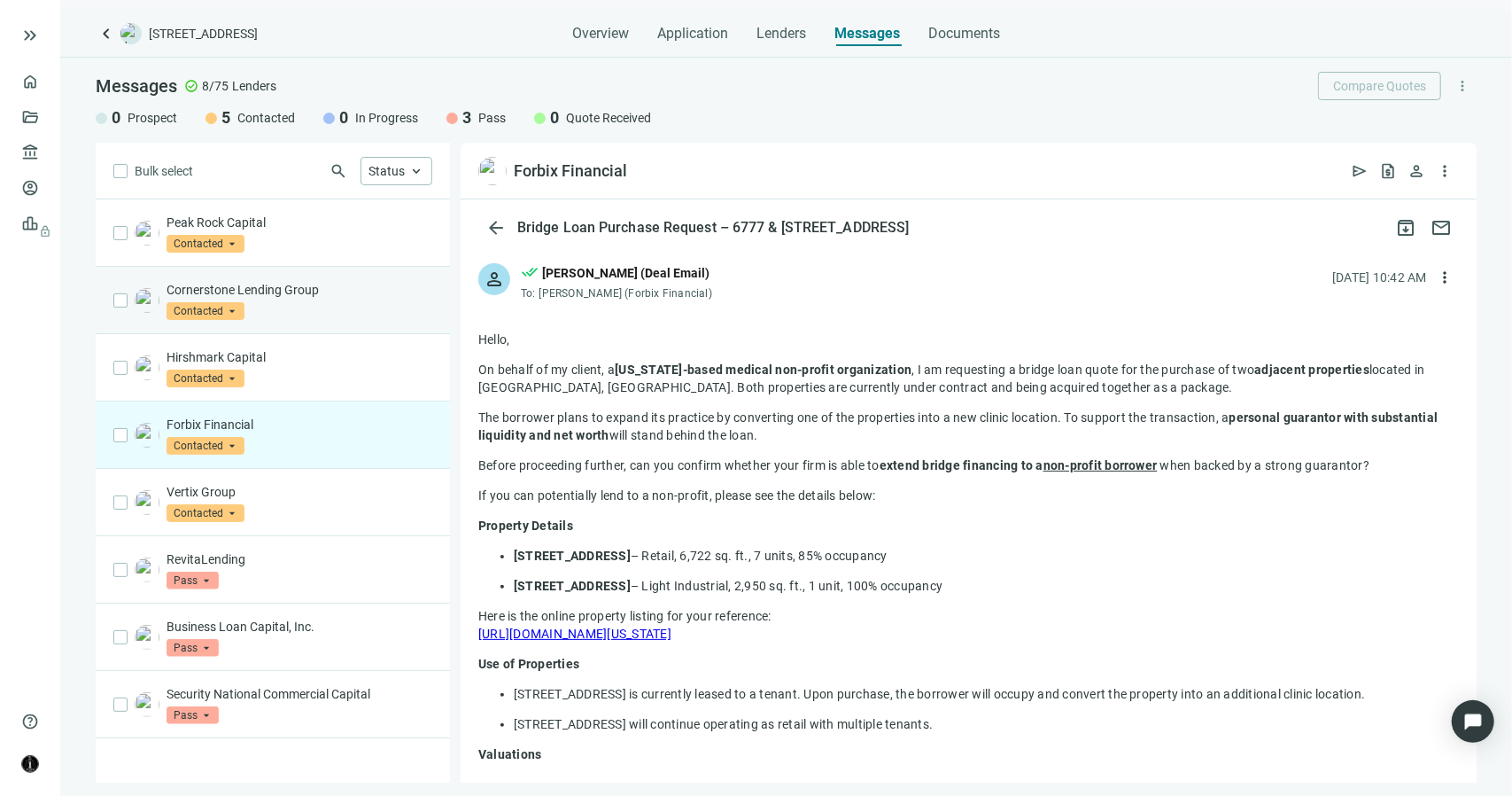
click at [338, 303] on div "Cornerstone Lending Group Contacted arrow_drop_down" at bounding box center [299, 300] width 266 height 39
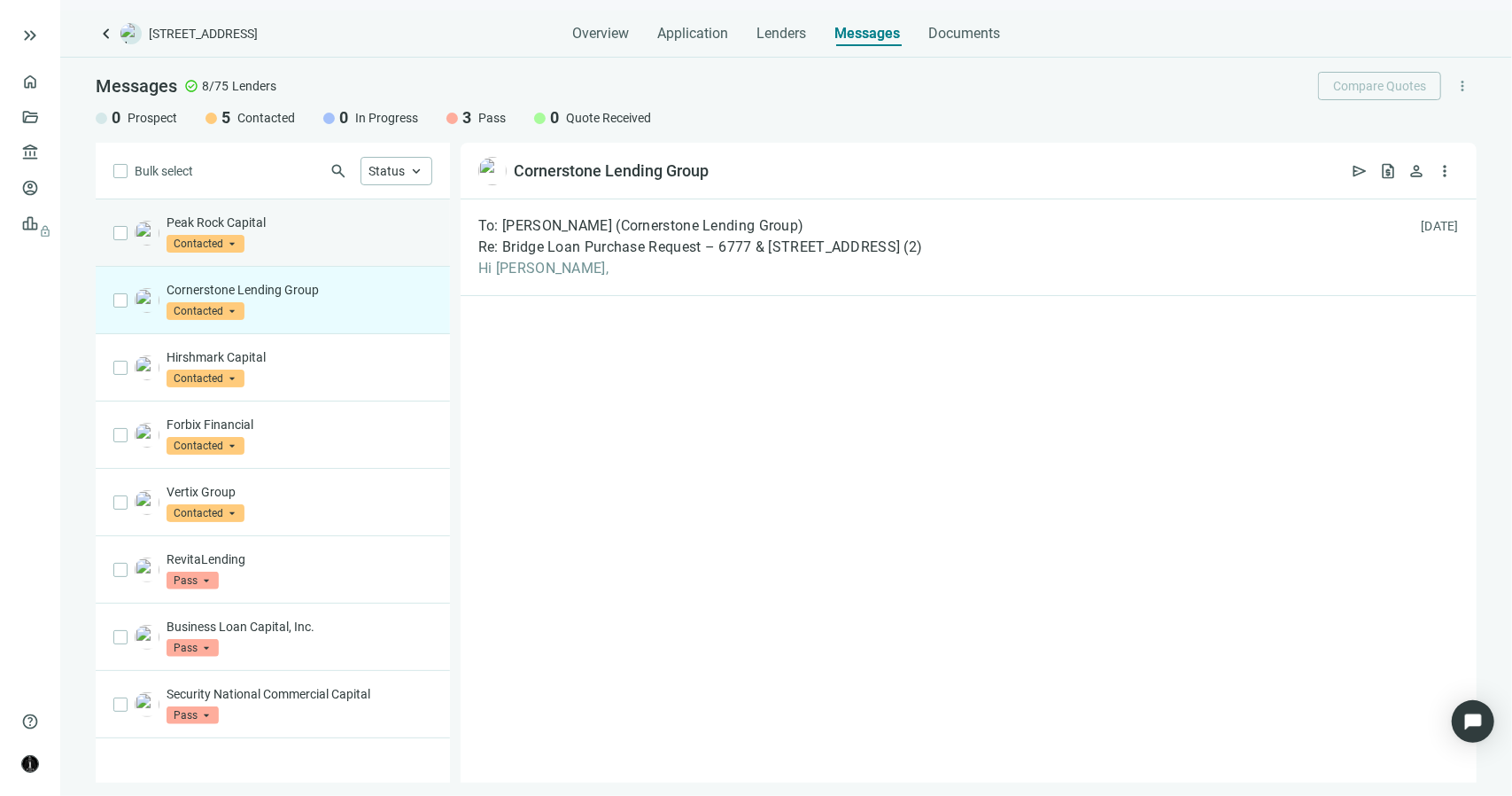
click at [328, 230] on div "Peak Rock Capital Contacted arrow_drop_down" at bounding box center [299, 233] width 266 height 39
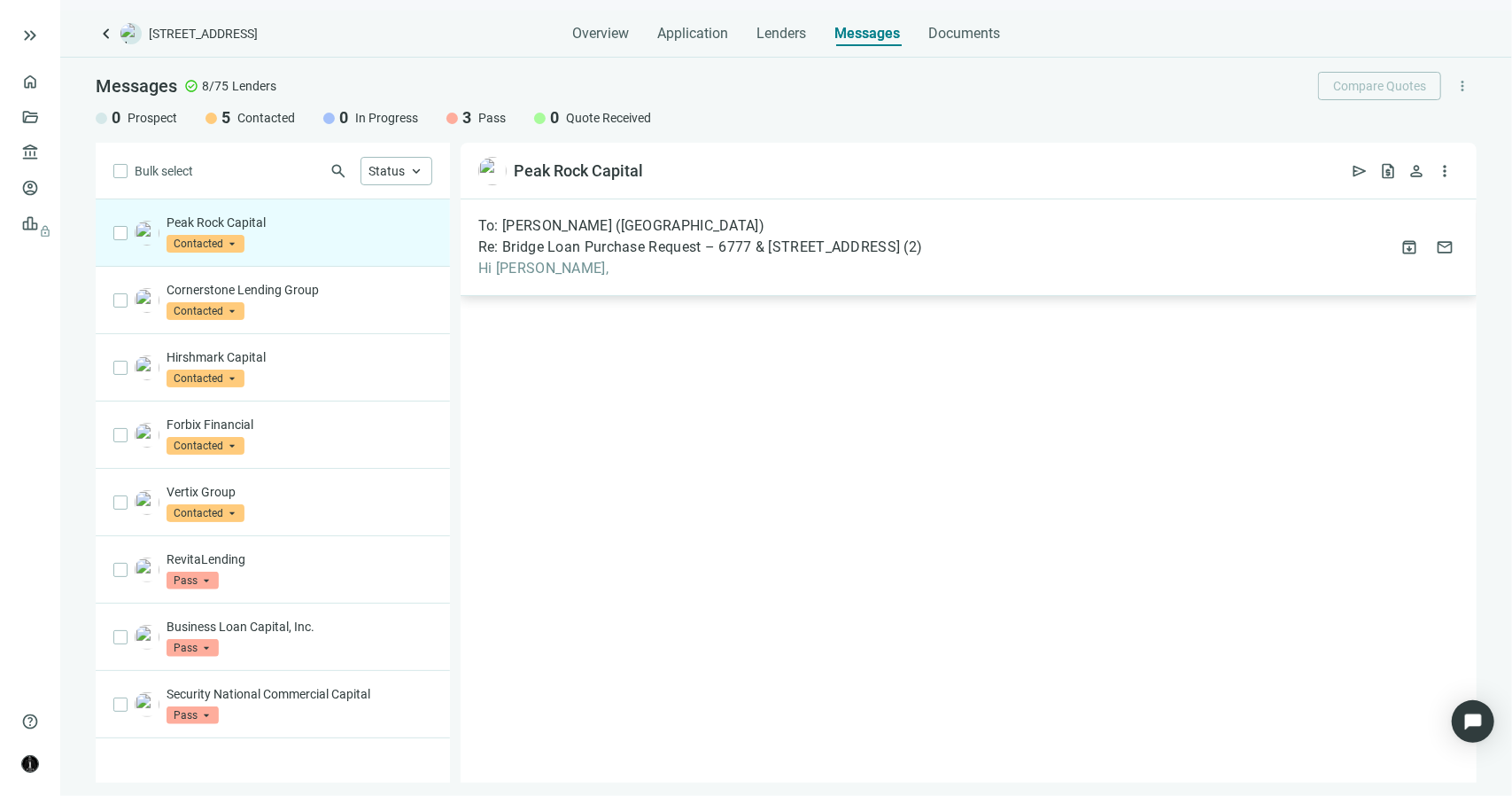
click at [569, 267] on span "Hi Leah," at bounding box center [700, 269] width 443 height 18
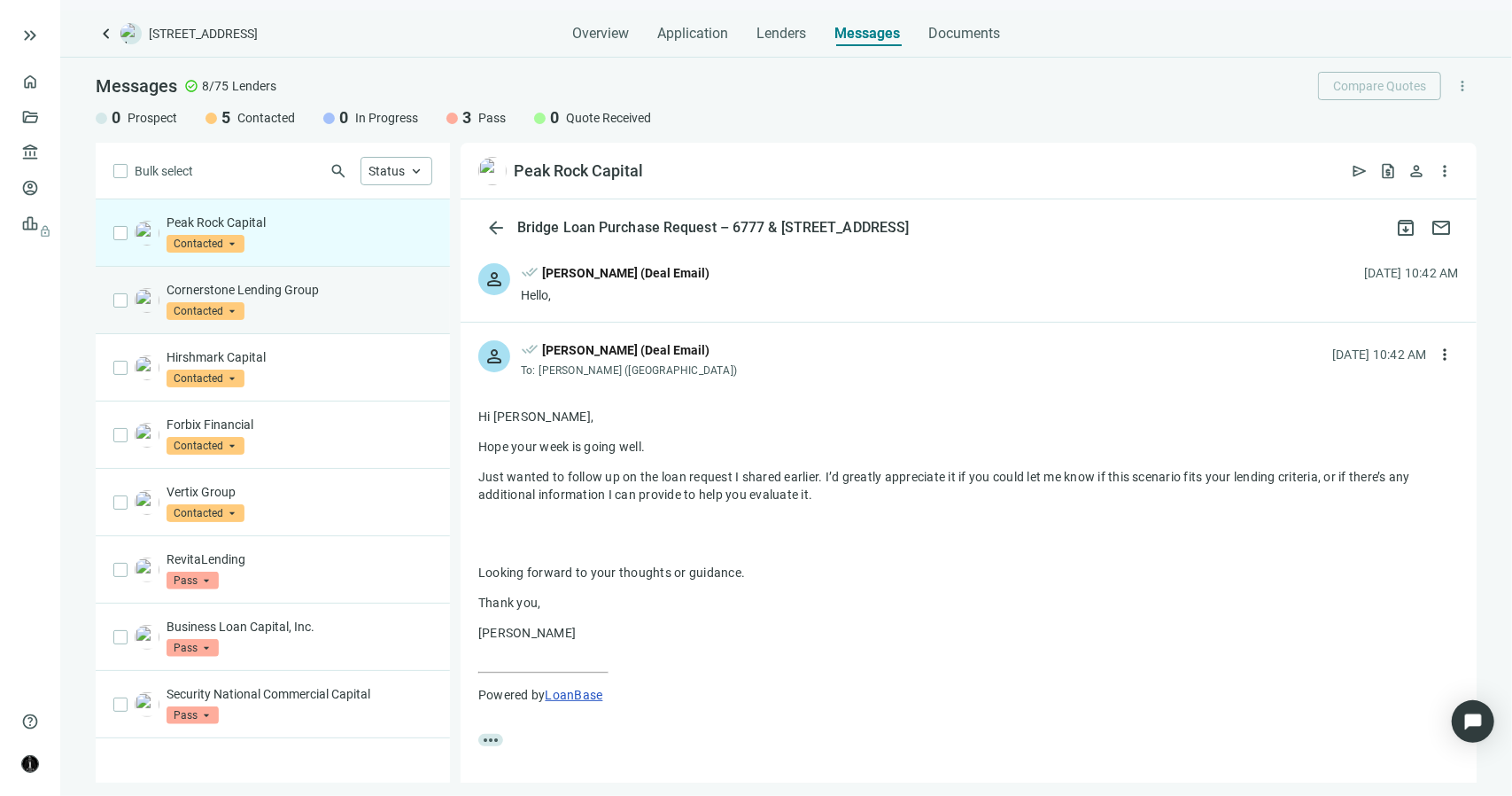
click at [328, 285] on p "Cornerstone Lending Group" at bounding box center [299, 290] width 266 height 18
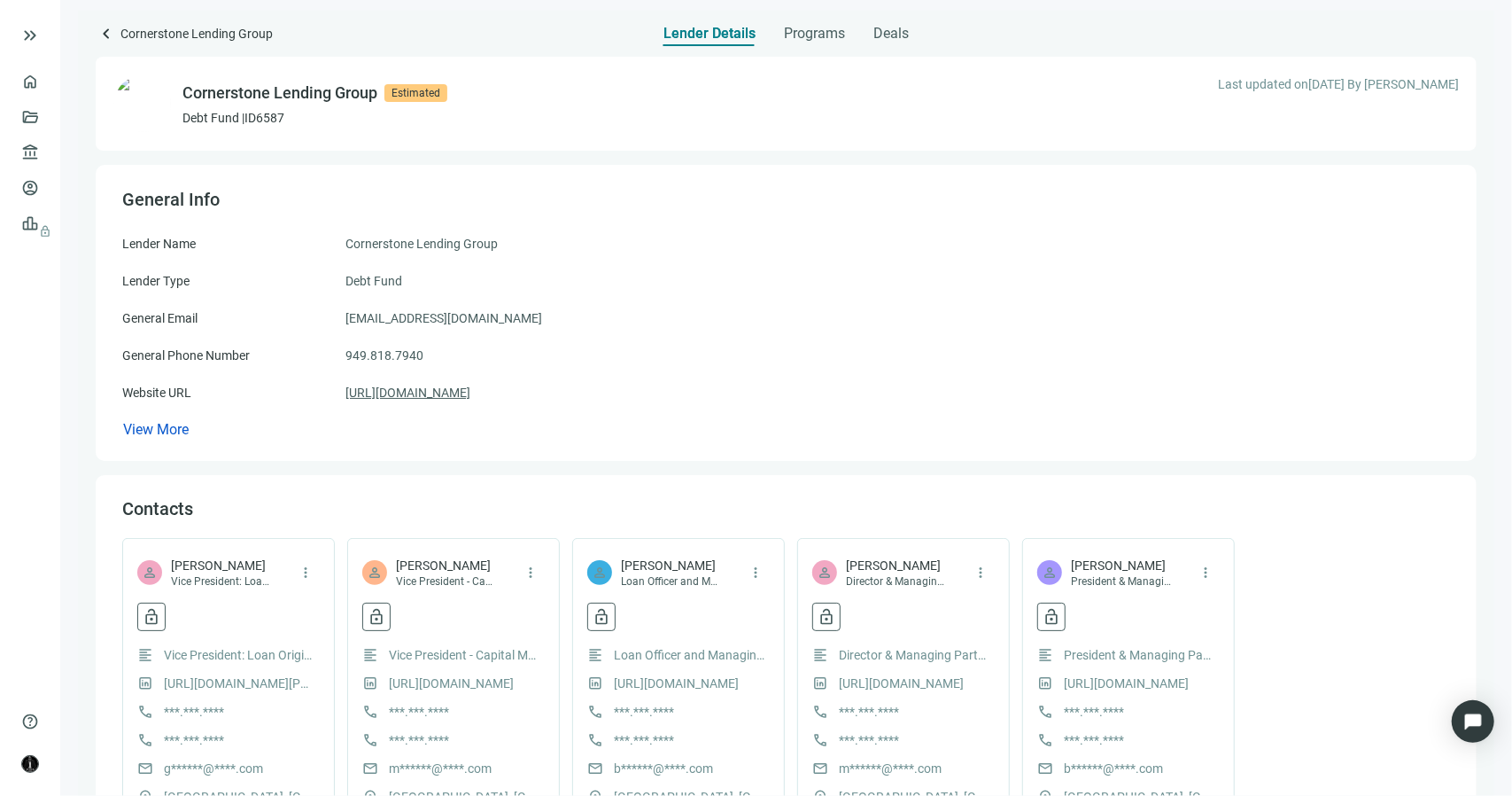
click at [469, 390] on link "https://cornerstone-lg.com/" at bounding box center [407, 393] width 125 height 20
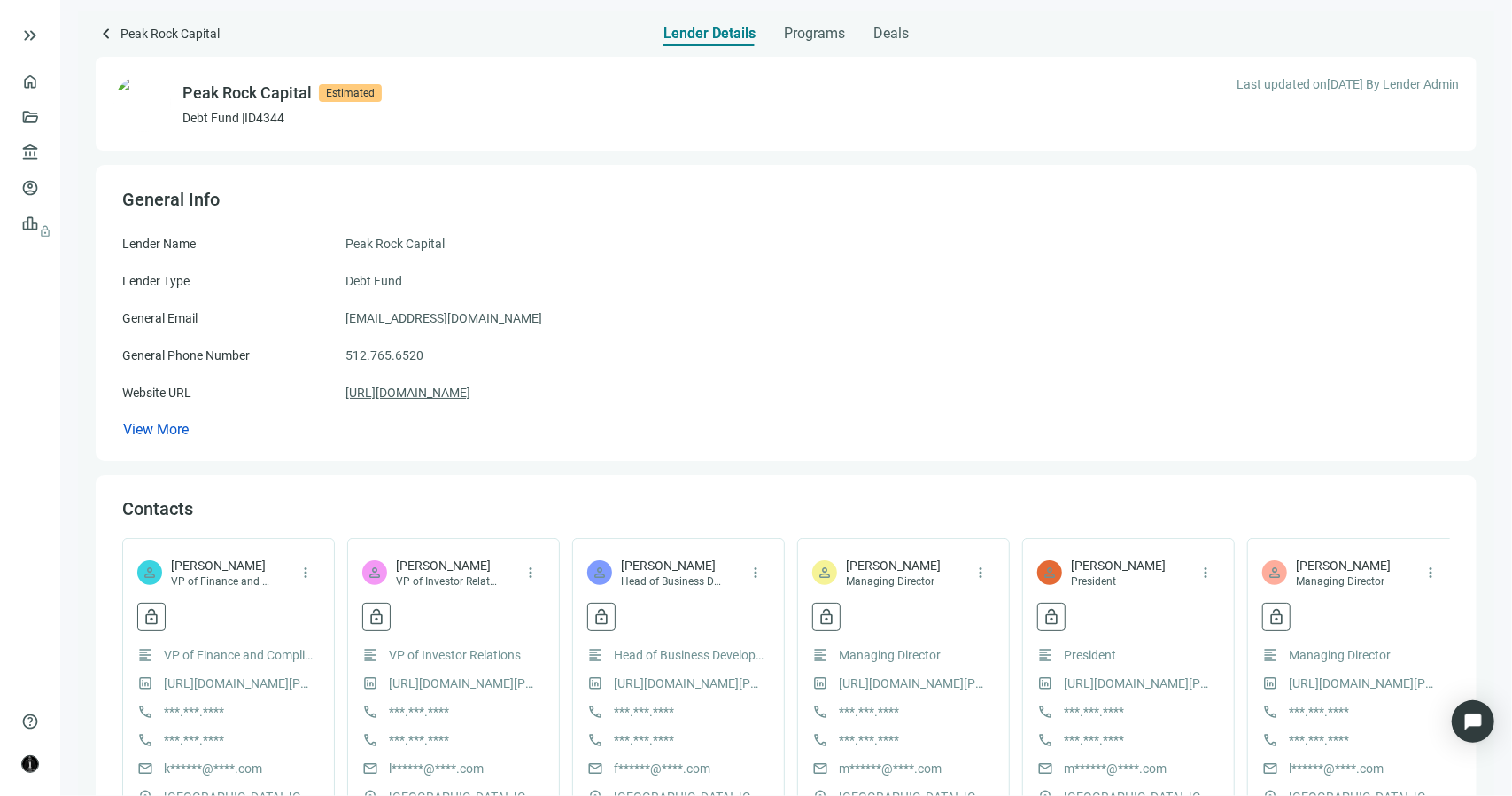
click at [470, 394] on link "[URL][DOMAIN_NAME]" at bounding box center [407, 393] width 125 height 20
click at [830, 34] on span "Programs" at bounding box center [815, 34] width 61 height 18
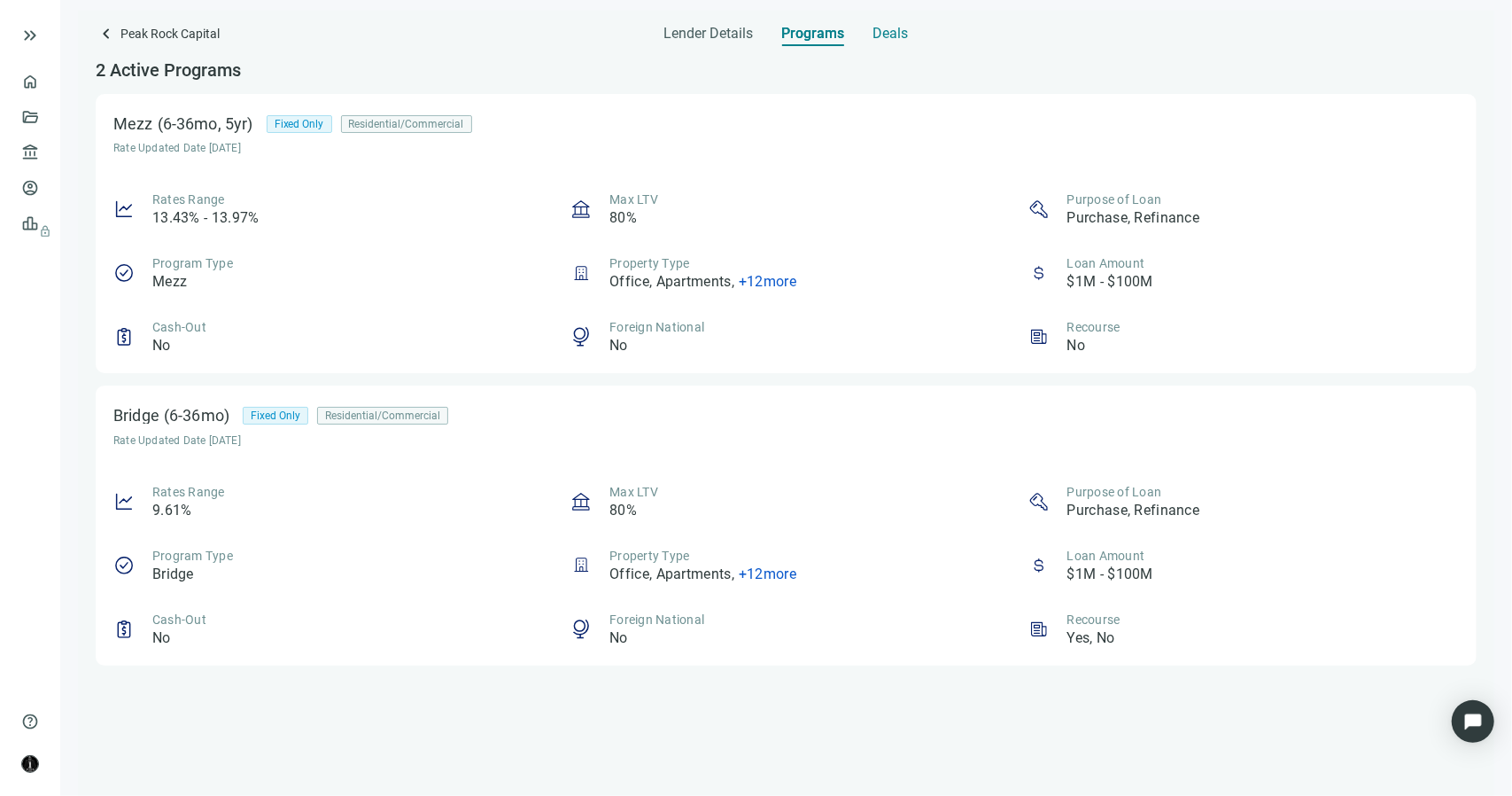
click at [880, 28] on span "Deals" at bounding box center [890, 34] width 35 height 18
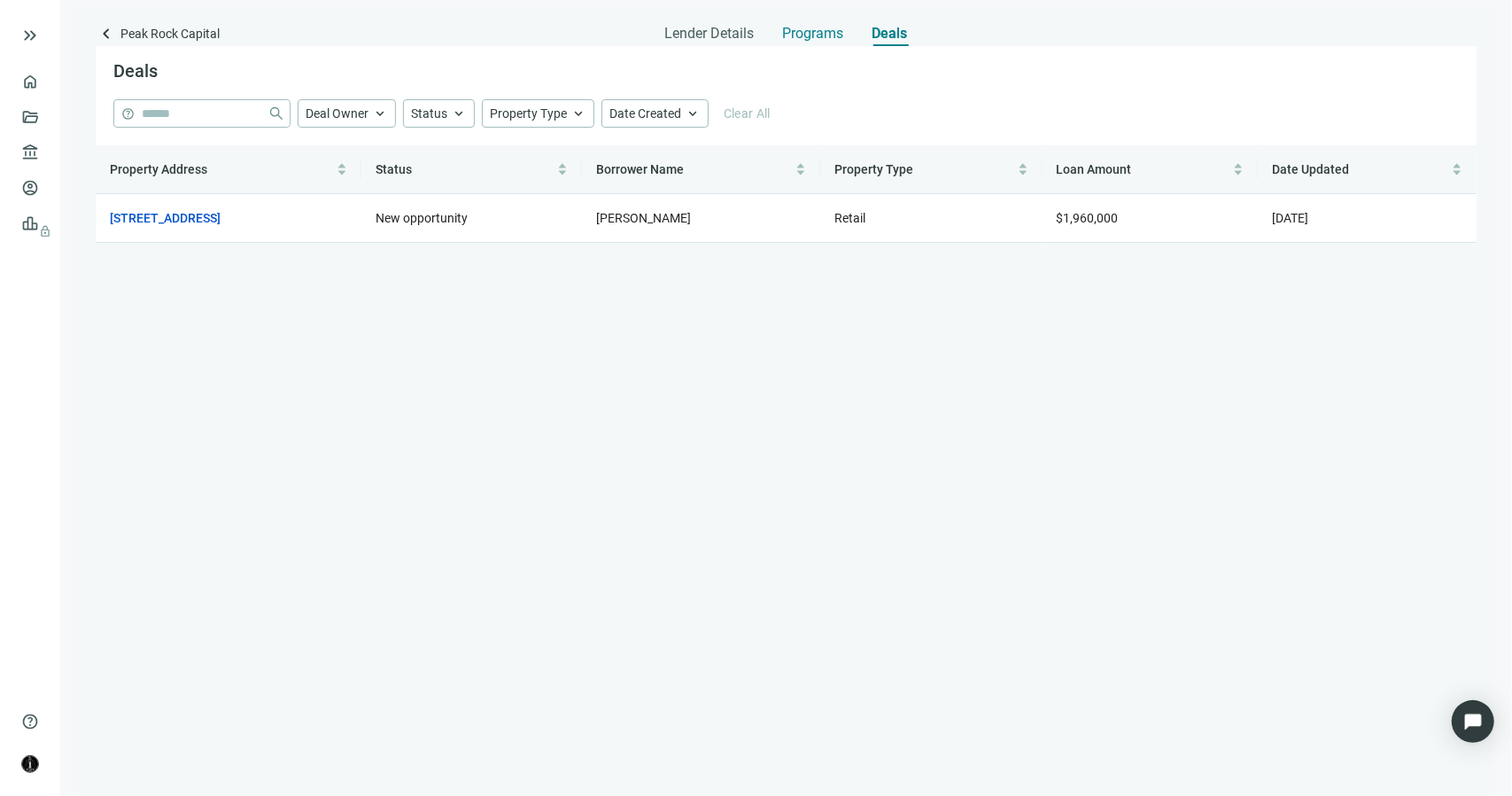
click at [830, 34] on span "Programs" at bounding box center [814, 34] width 61 height 18
